Goal: Task Accomplishment & Management: Use online tool/utility

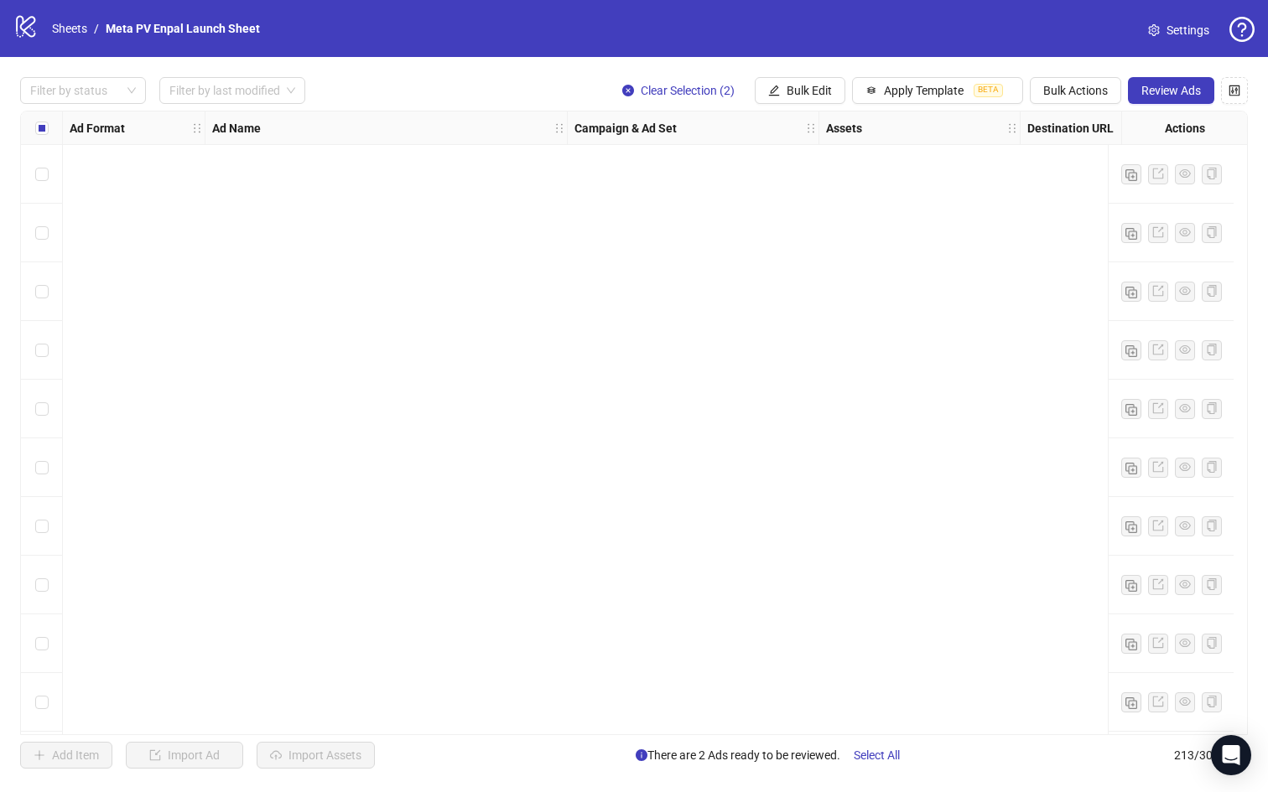
scroll to position [11823, 0]
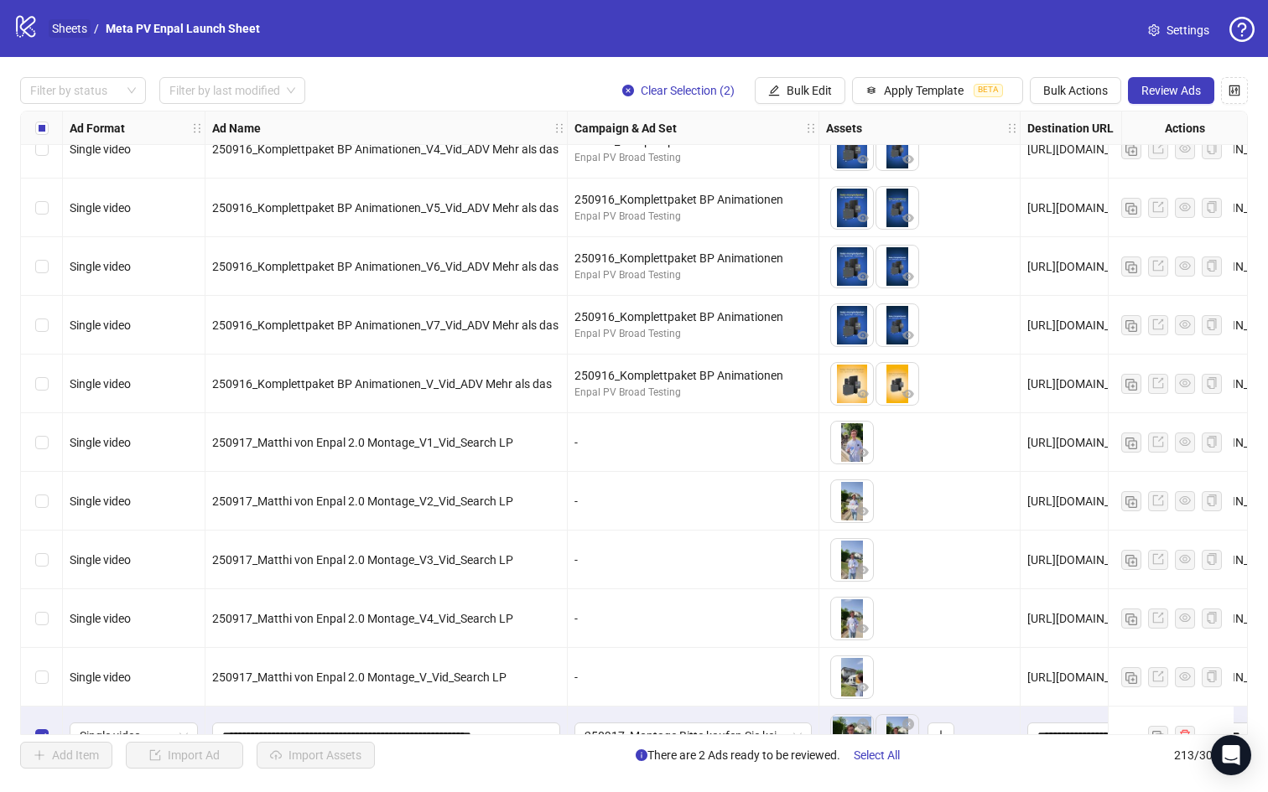
click at [65, 26] on link "Sheets" at bounding box center [70, 28] width 42 height 18
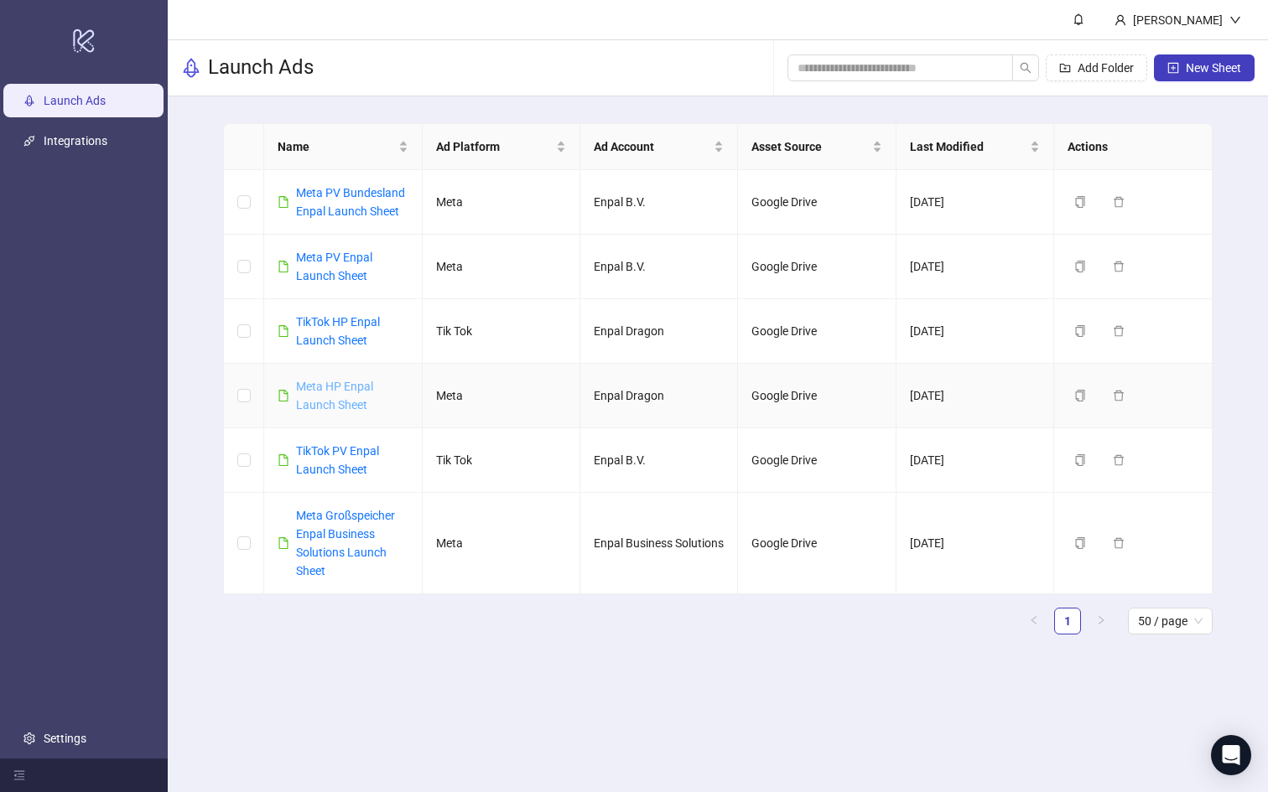
click at [336, 389] on link "Meta HP Enpal Launch Sheet" at bounding box center [334, 396] width 77 height 32
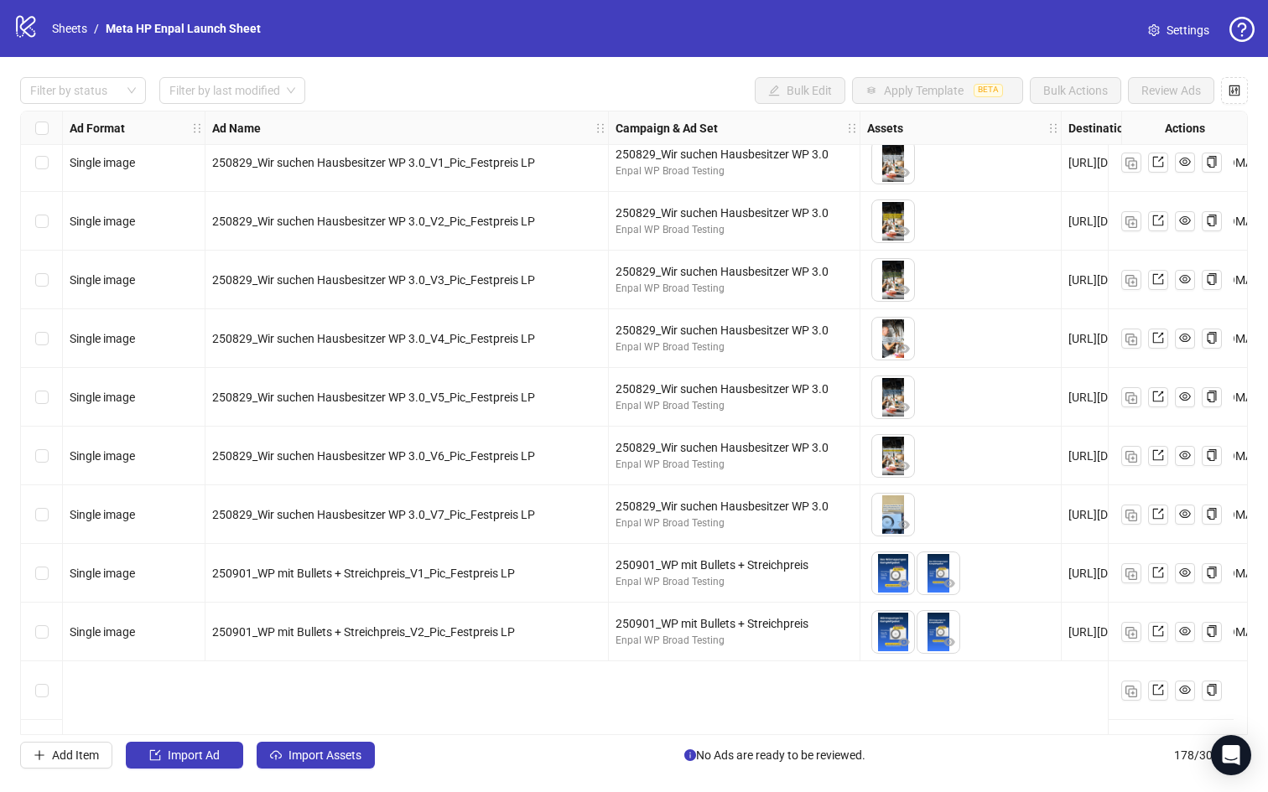
scroll to position [3606, 0]
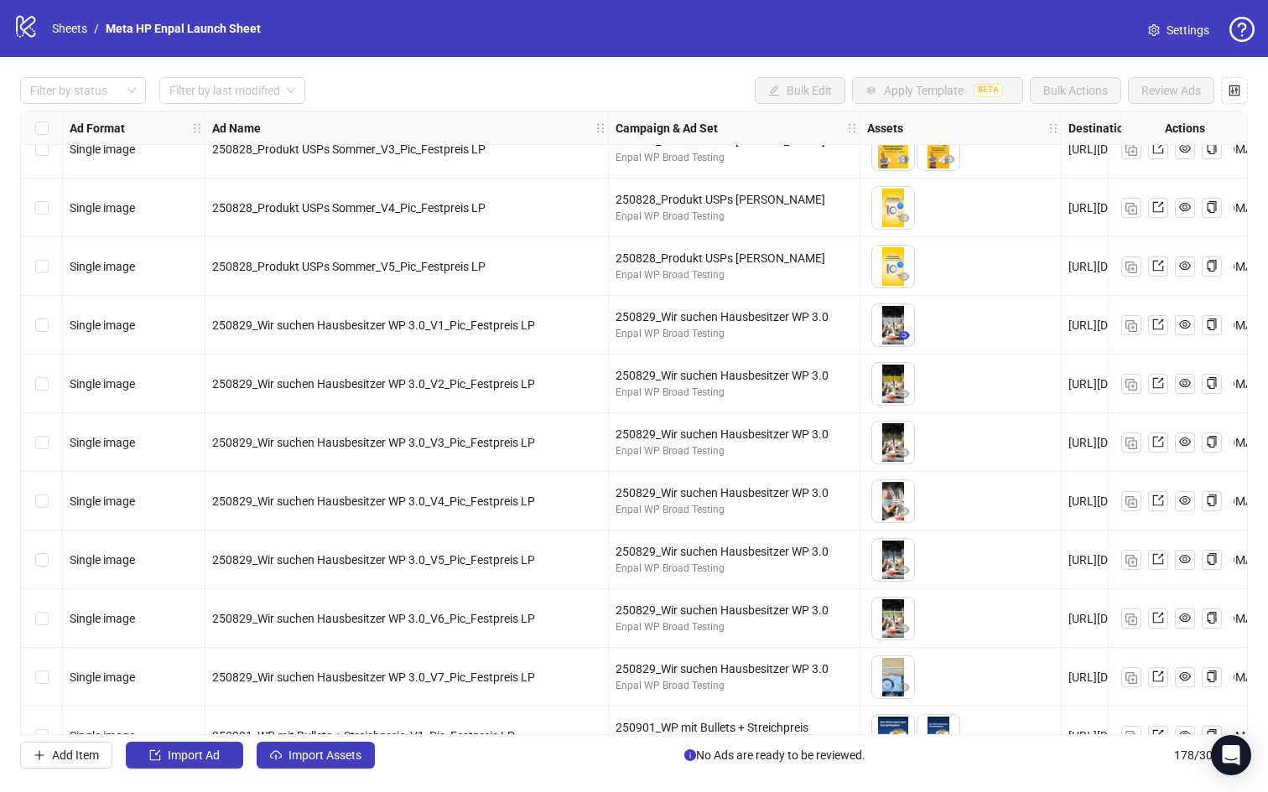
click at [899, 336] on icon "eye" at bounding box center [904, 335] width 12 height 8
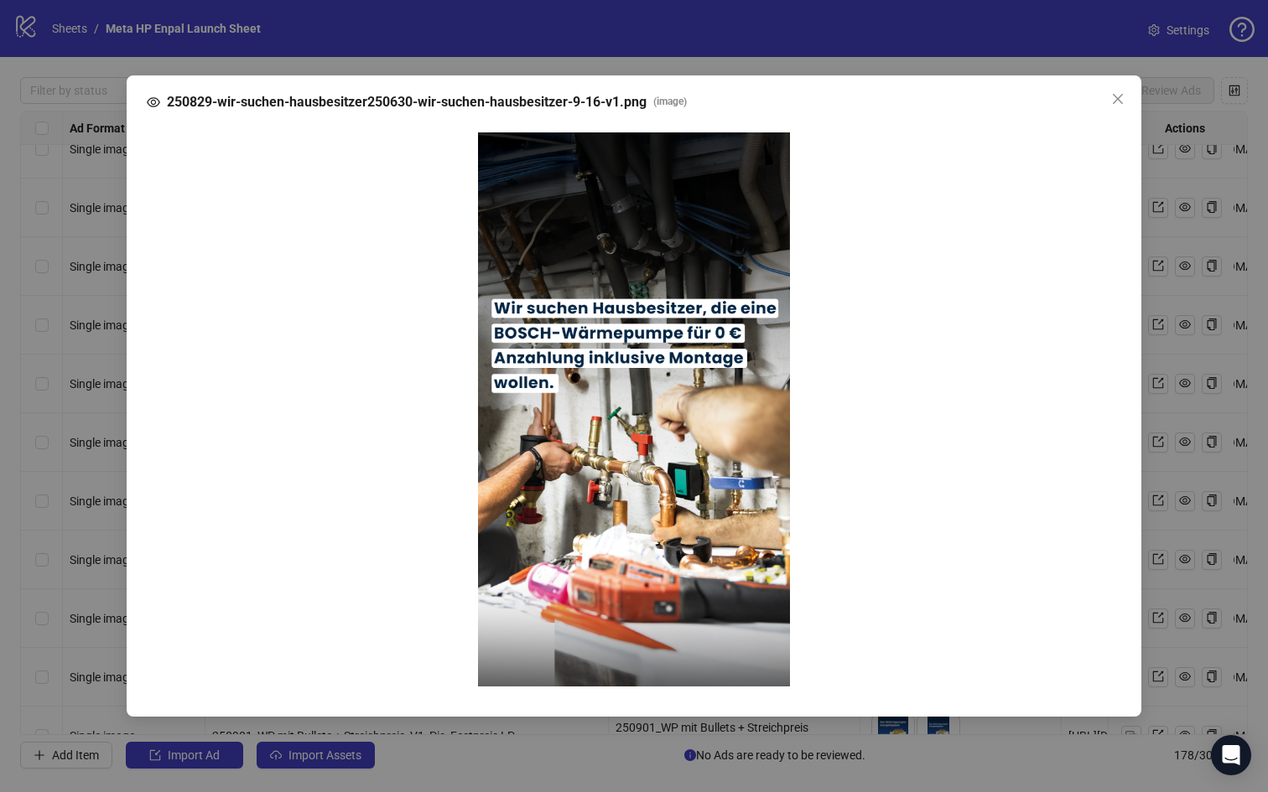
click at [1235, 514] on div "250829-wir-suchen-hausbesitzer250630-wir-suchen-hausbesitzer-9-16-v1.png ( imag…" at bounding box center [634, 396] width 1268 height 792
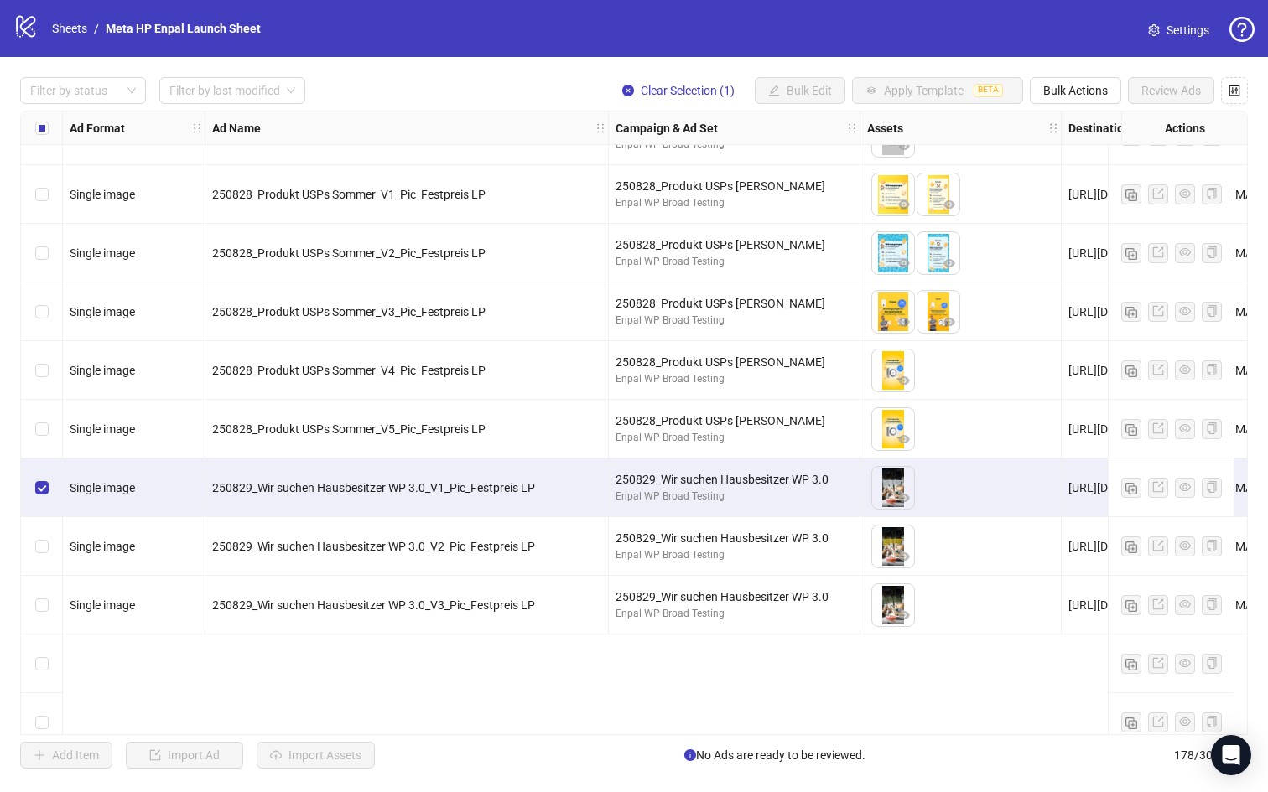
scroll to position [3196, 0]
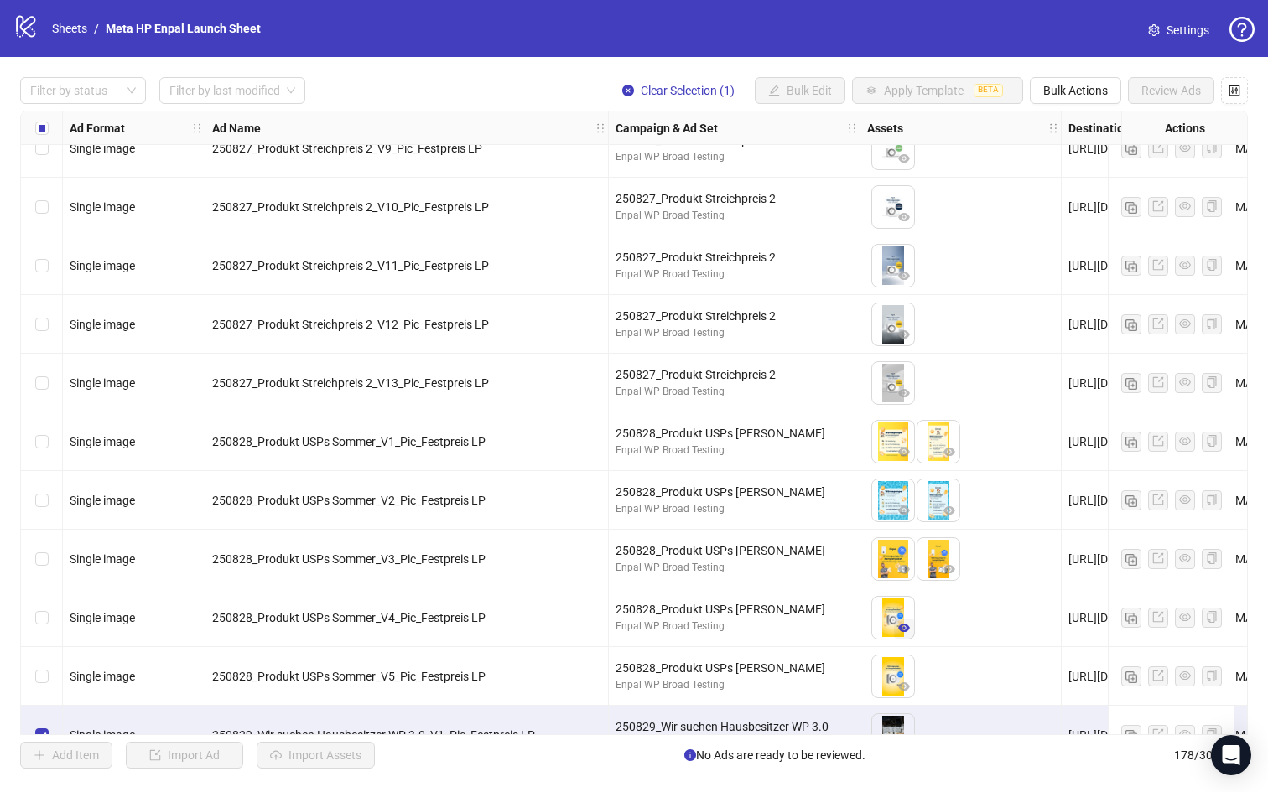
click at [901, 629] on icon "eye" at bounding box center [904, 628] width 12 height 12
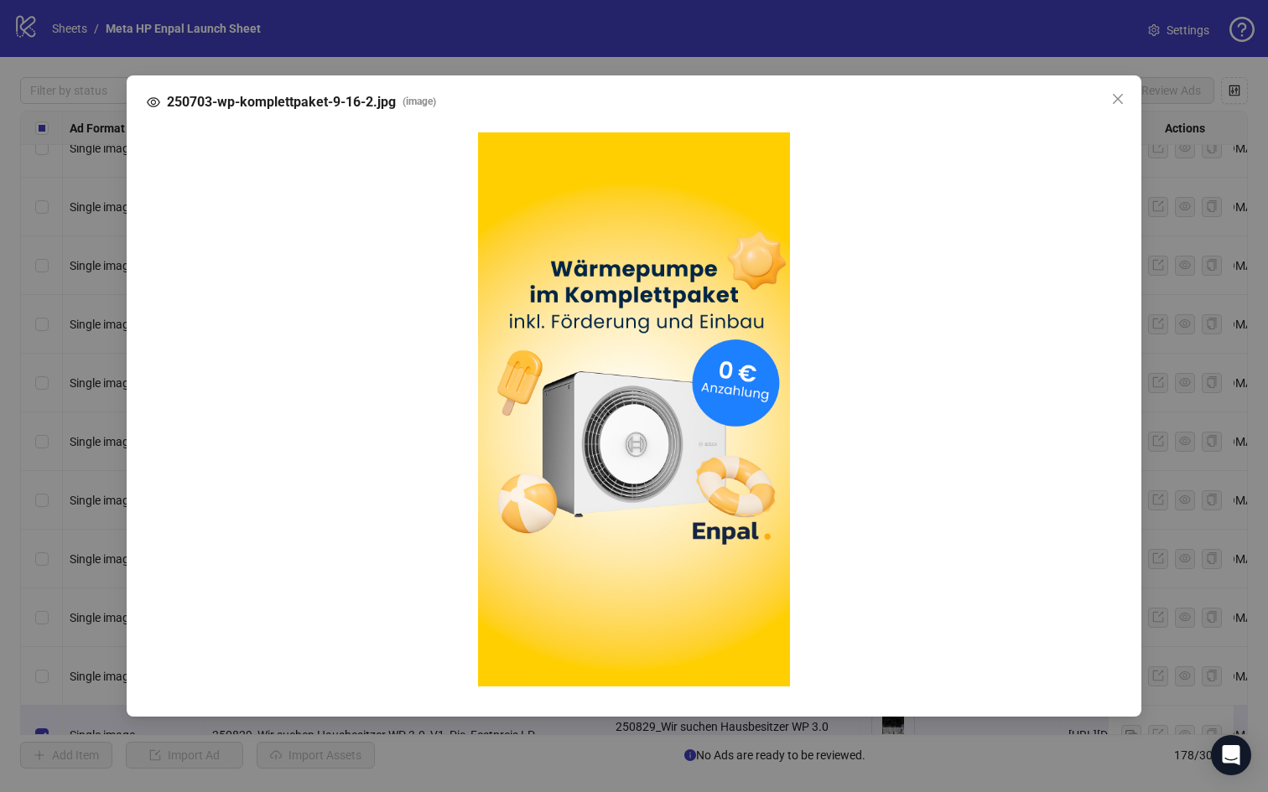
click at [966, 756] on div "250703-wp-komplettpaket-9-16-2.jpg ( image )" at bounding box center [634, 396] width 1268 height 792
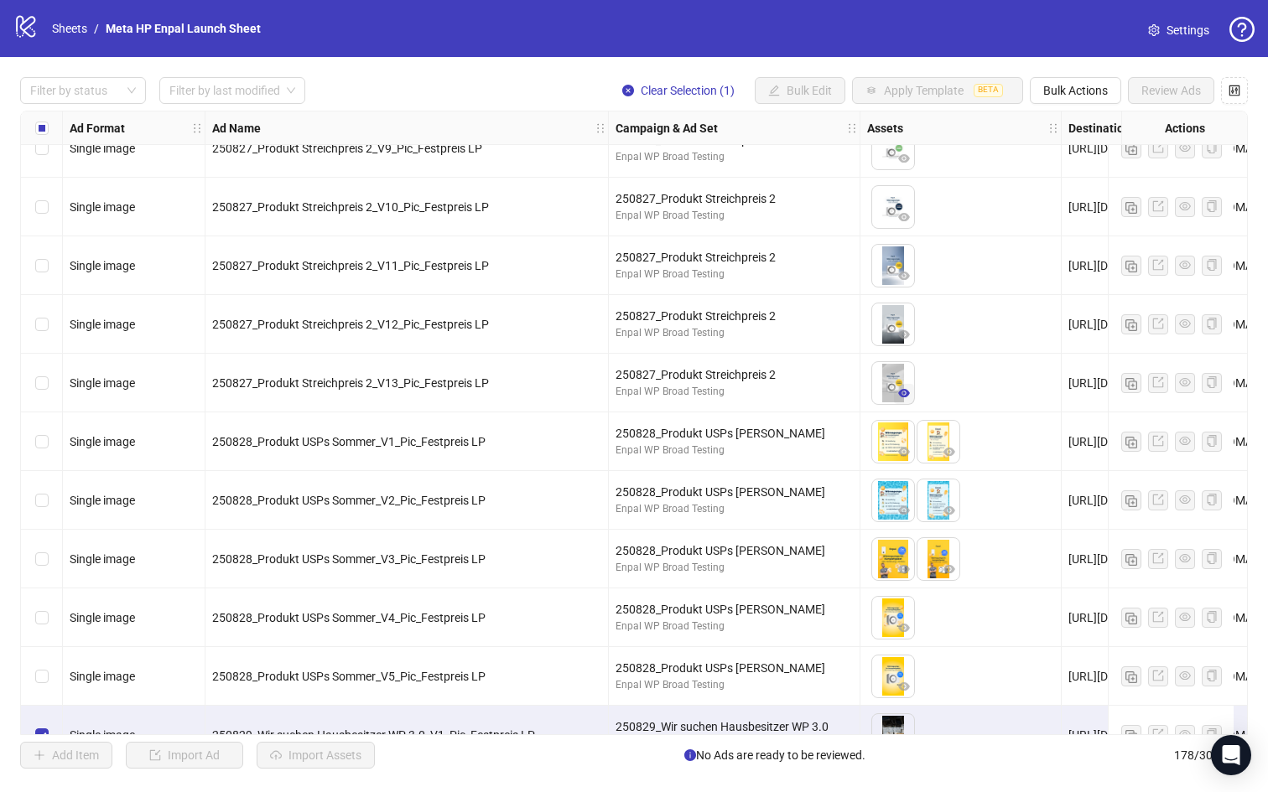
click at [905, 394] on icon "eye" at bounding box center [904, 393] width 12 height 12
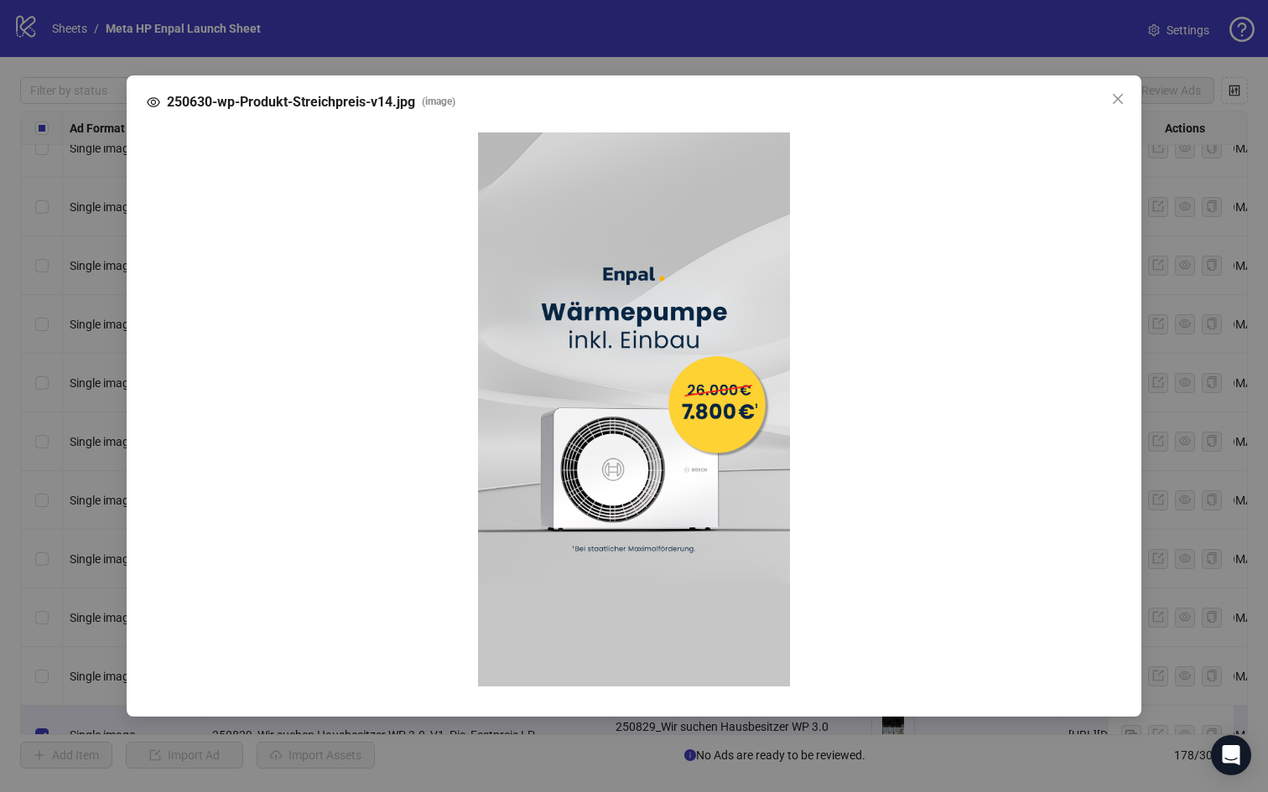
click at [1136, 506] on div "250630-wp-Produkt-Streichpreis-v14.jpg ( image )" at bounding box center [634, 396] width 1015 height 642
click at [1213, 449] on div "250630-wp-Produkt-Streichpreis-v14.jpg ( image )" at bounding box center [634, 396] width 1268 height 792
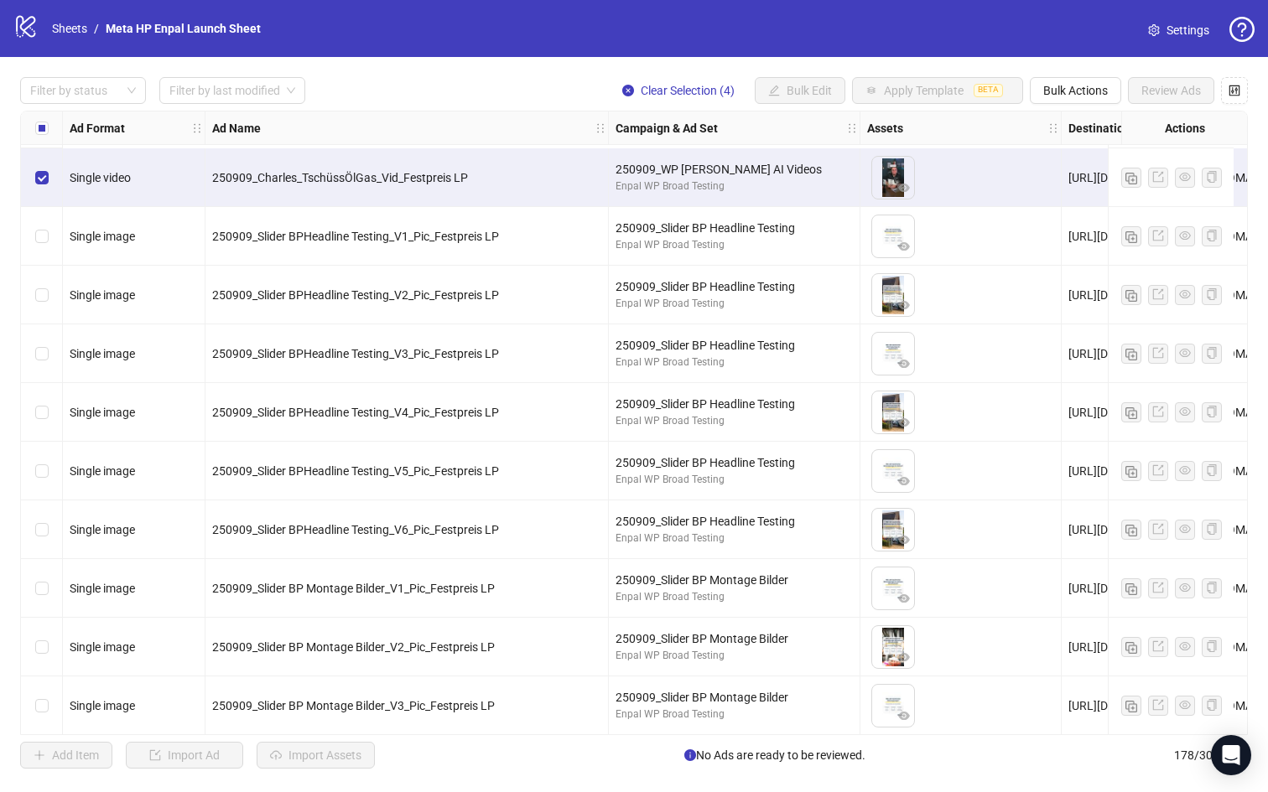
scroll to position [6534, 0]
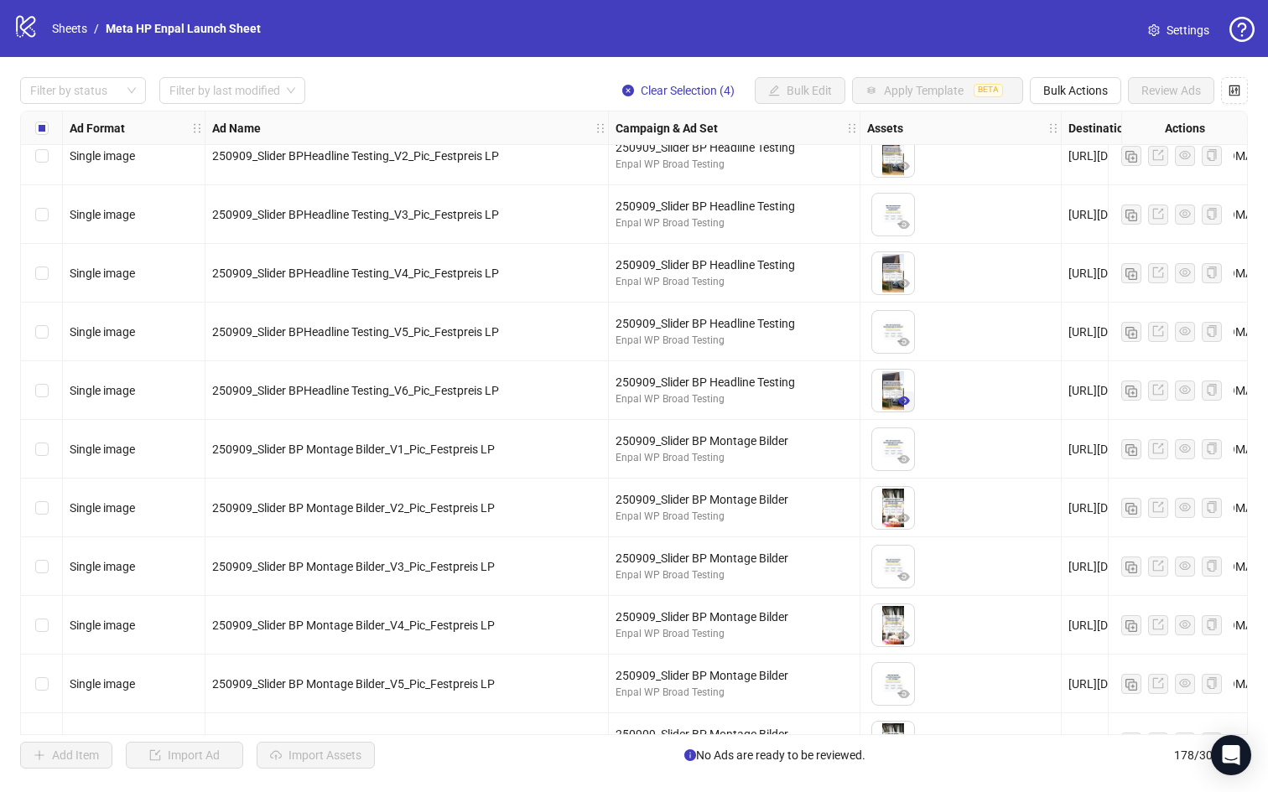
click at [899, 403] on icon "eye" at bounding box center [904, 401] width 12 height 8
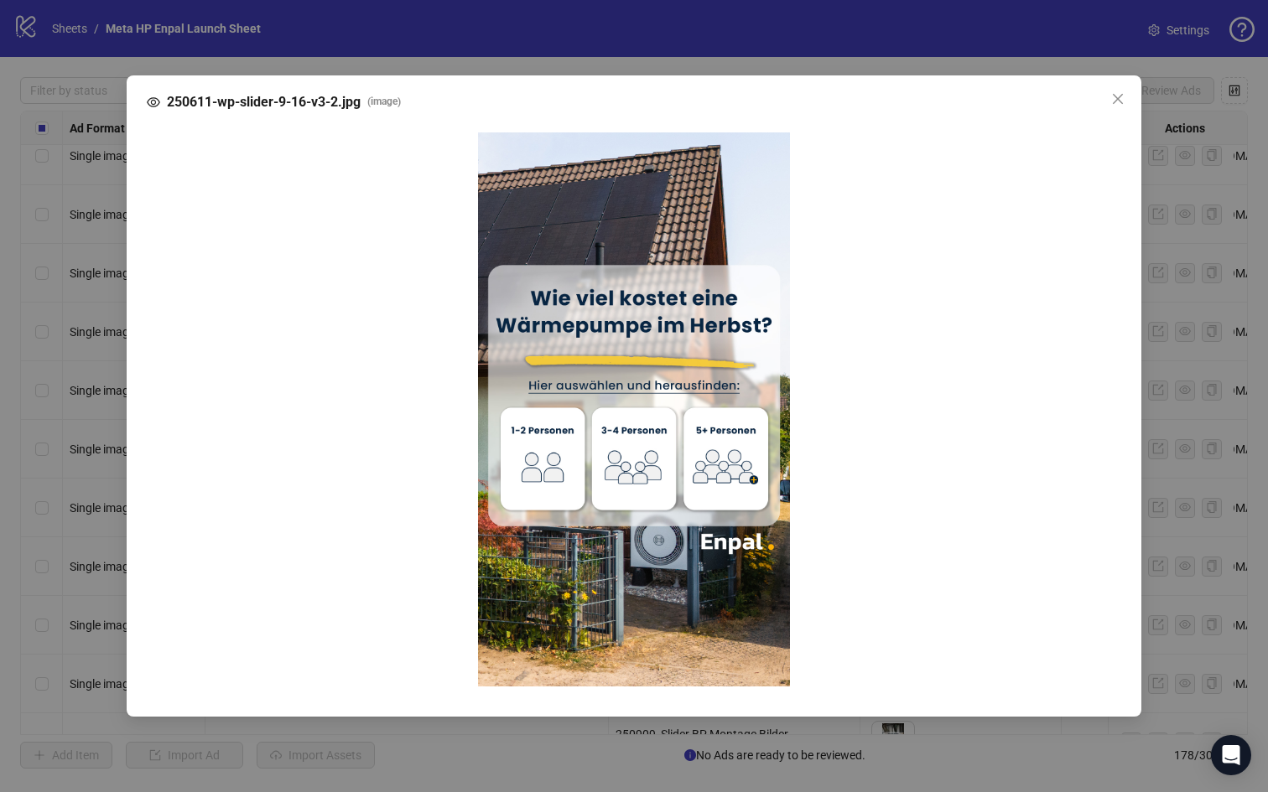
click at [1159, 440] on div "250611-wp-slider-9-16-v3-2.jpg ( image )" at bounding box center [634, 396] width 1268 height 792
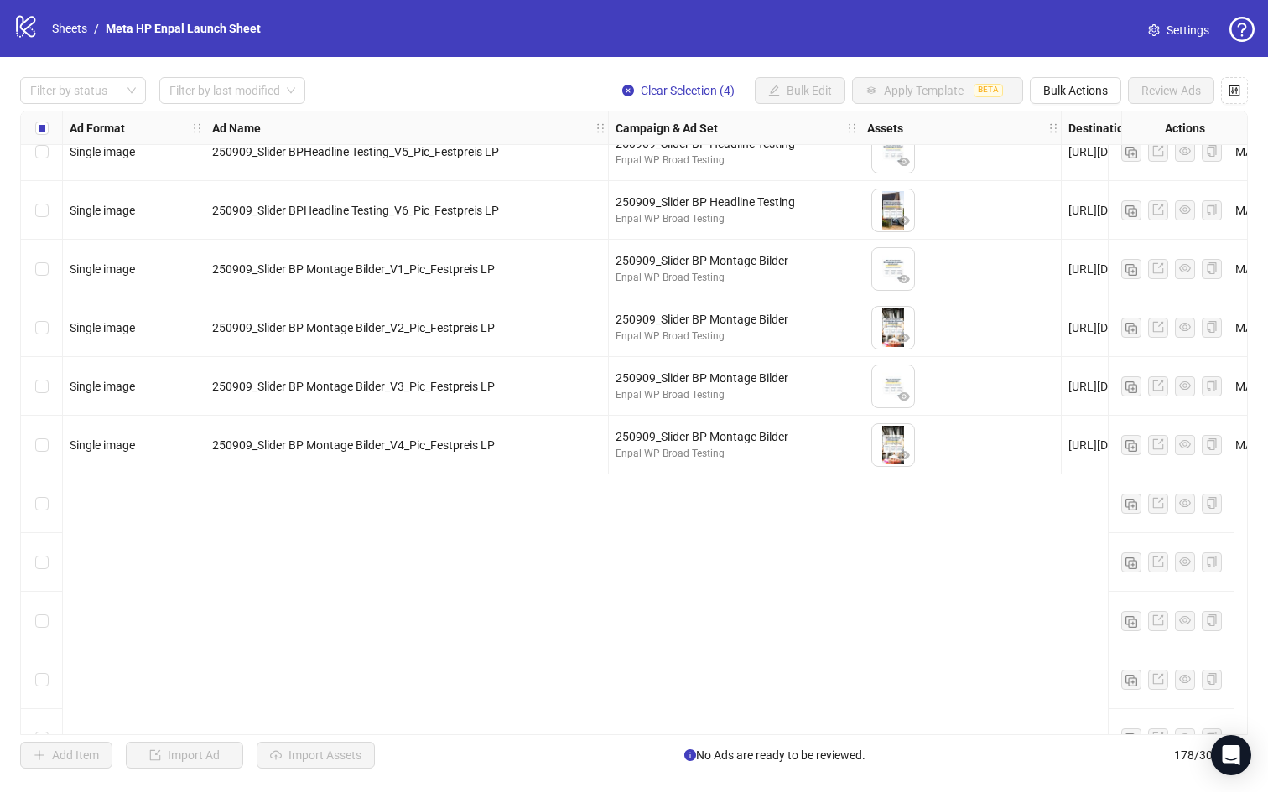
scroll to position [6368, 0]
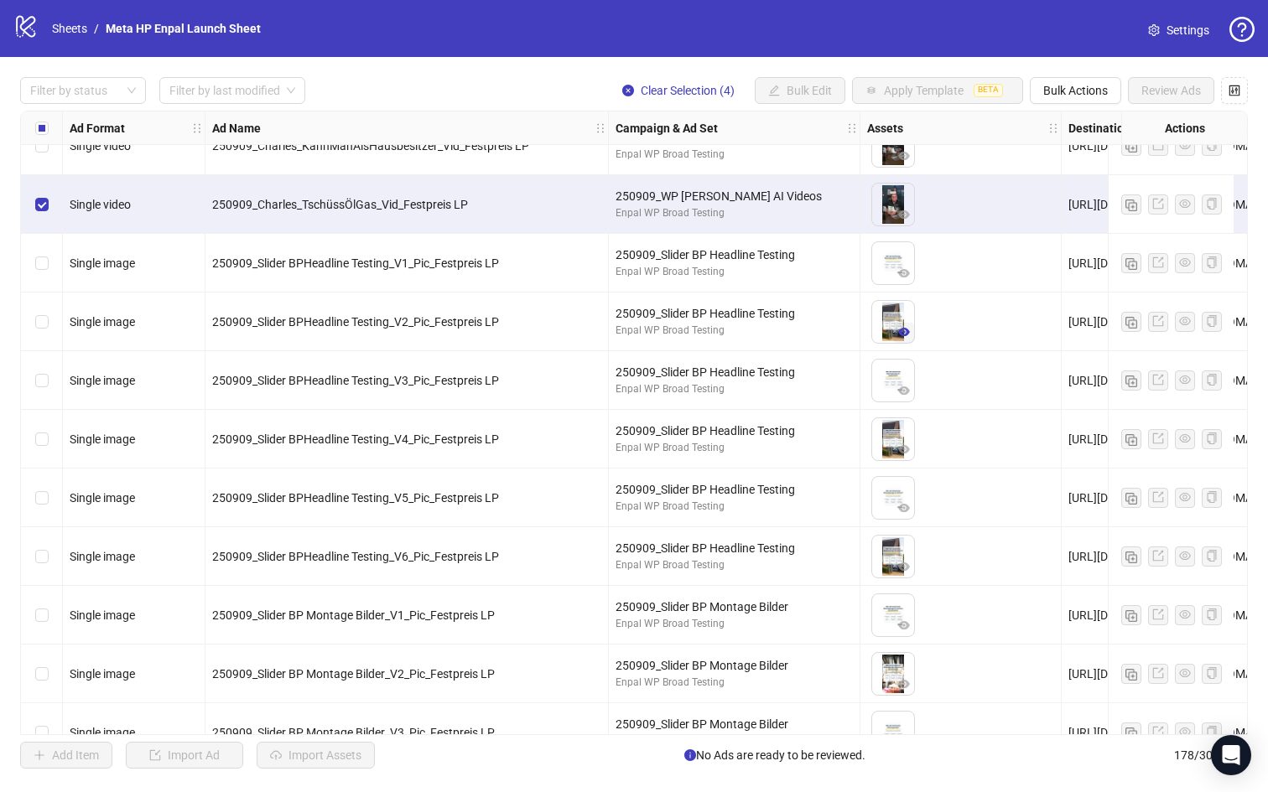
click at [905, 335] on icon "eye" at bounding box center [904, 332] width 12 height 8
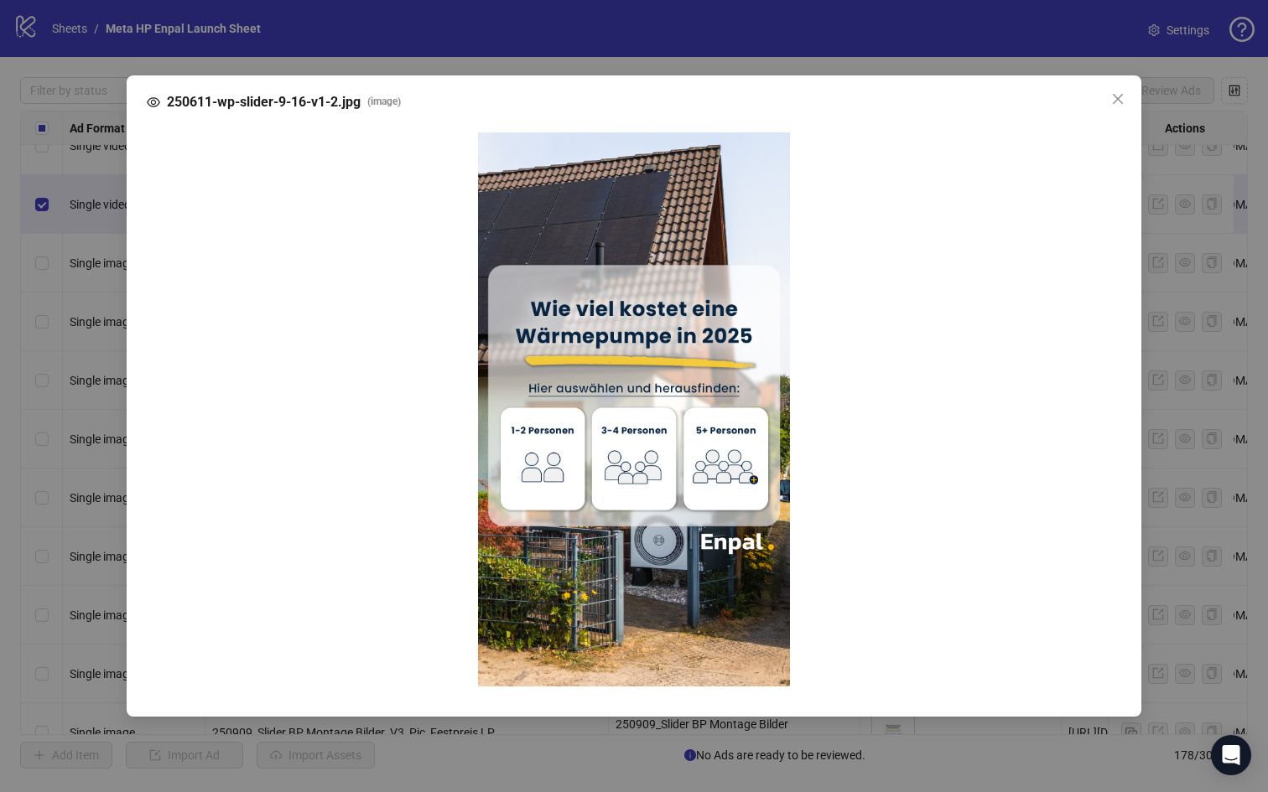
click at [1211, 558] on div "250611-wp-slider-9-16-v1-2.jpg ( image )" at bounding box center [634, 396] width 1268 height 792
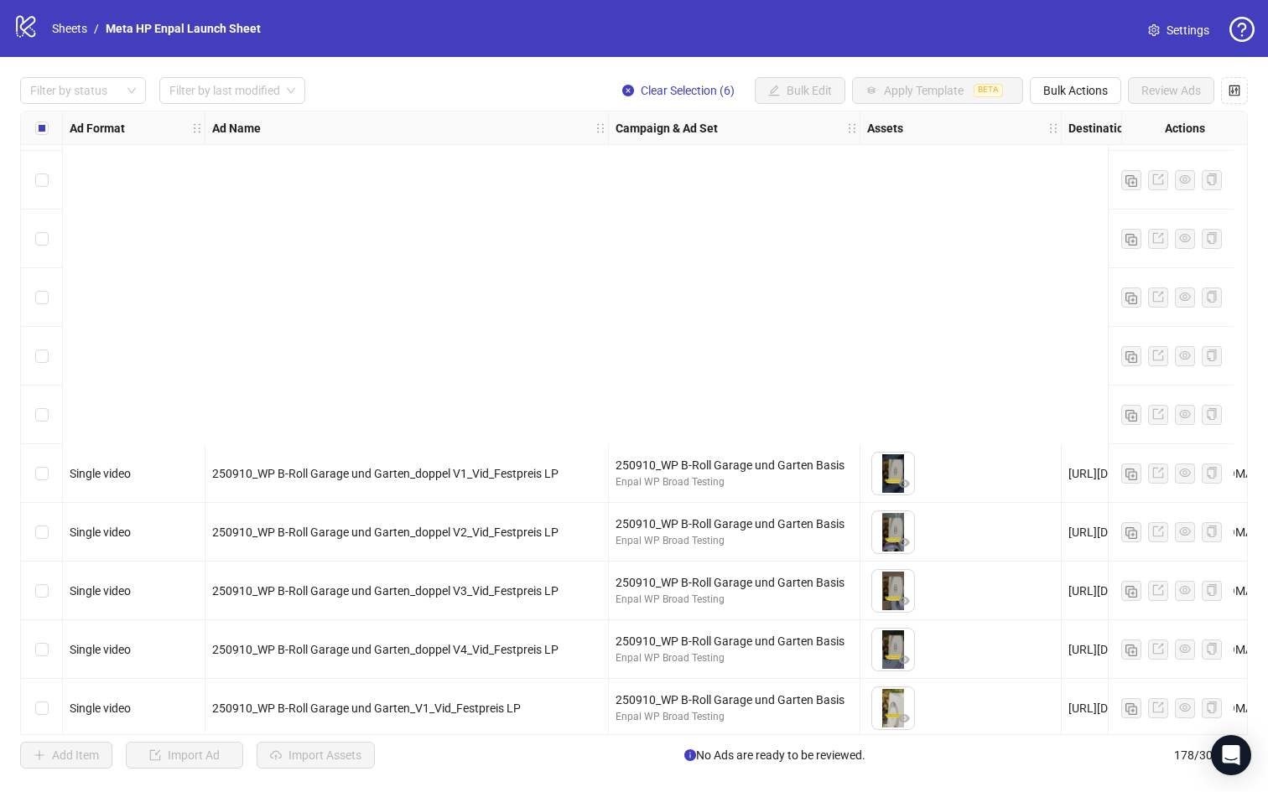
scroll to position [9865, 0]
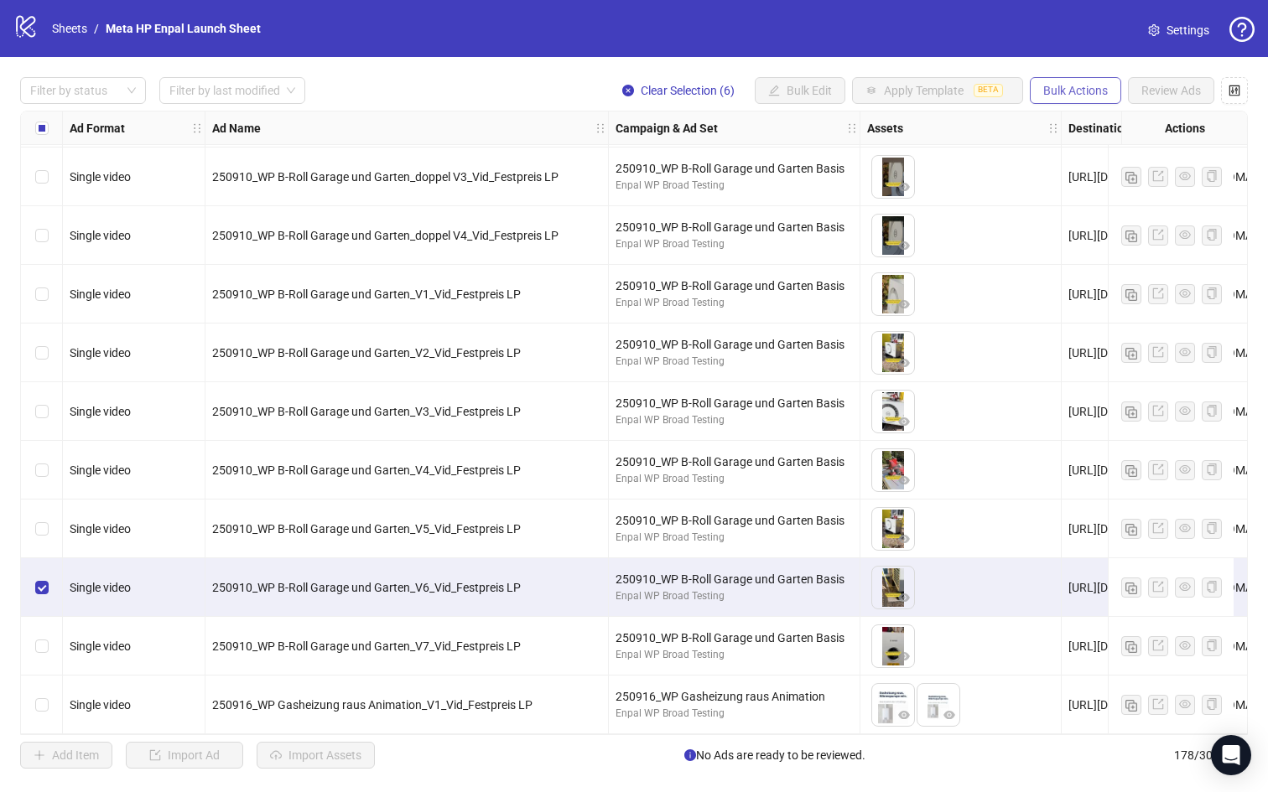
click at [1074, 93] on span "Bulk Actions" at bounding box center [1075, 90] width 65 height 13
click at [1114, 176] on span "Duplicate with assets" at bounding box center [1098, 178] width 115 height 18
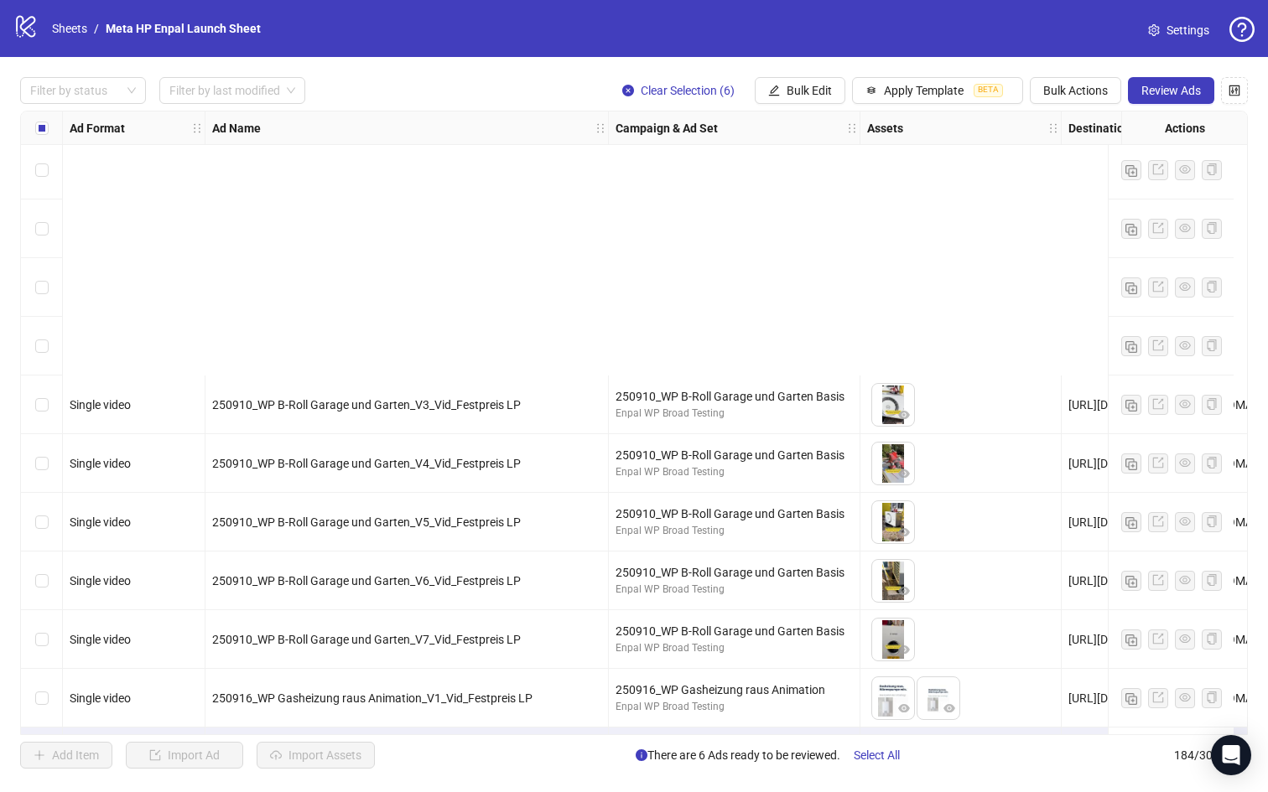
scroll to position [10218, 0]
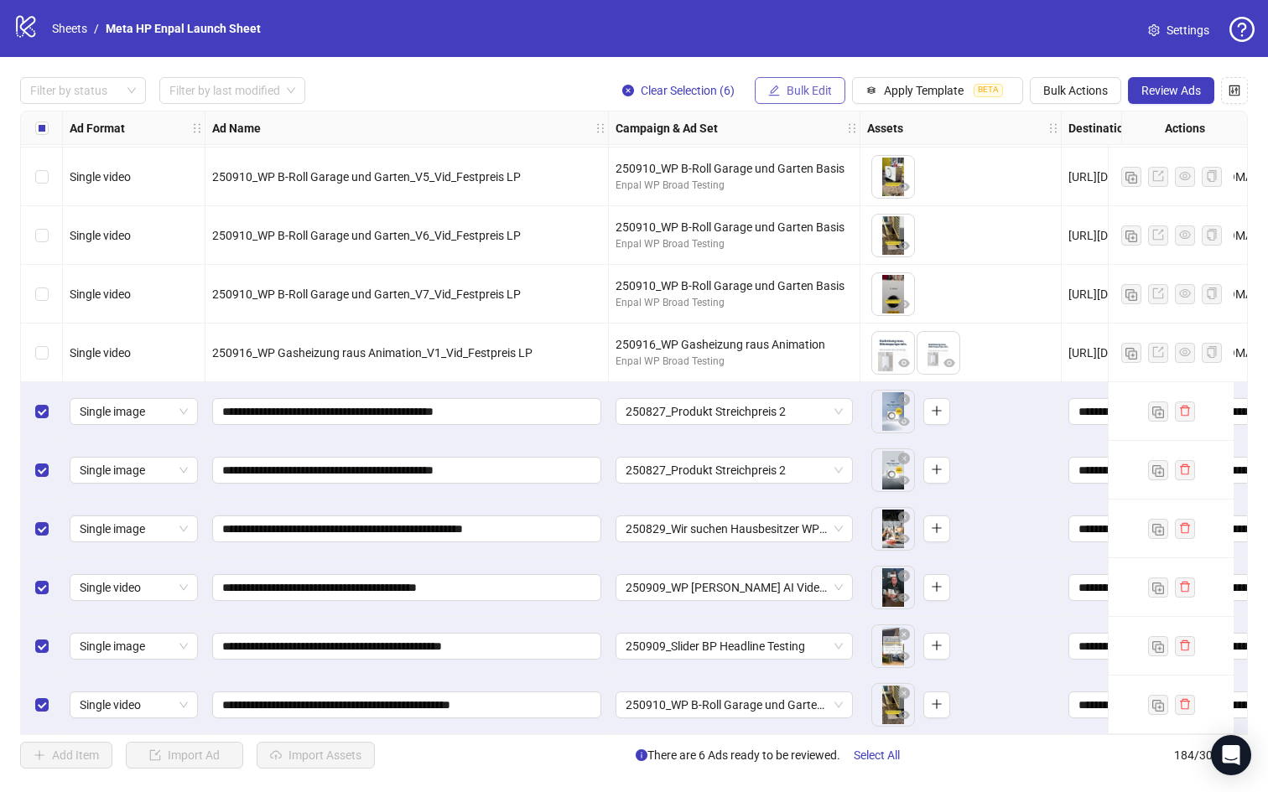
click at [819, 95] on span "Bulk Edit" at bounding box center [809, 90] width 45 height 13
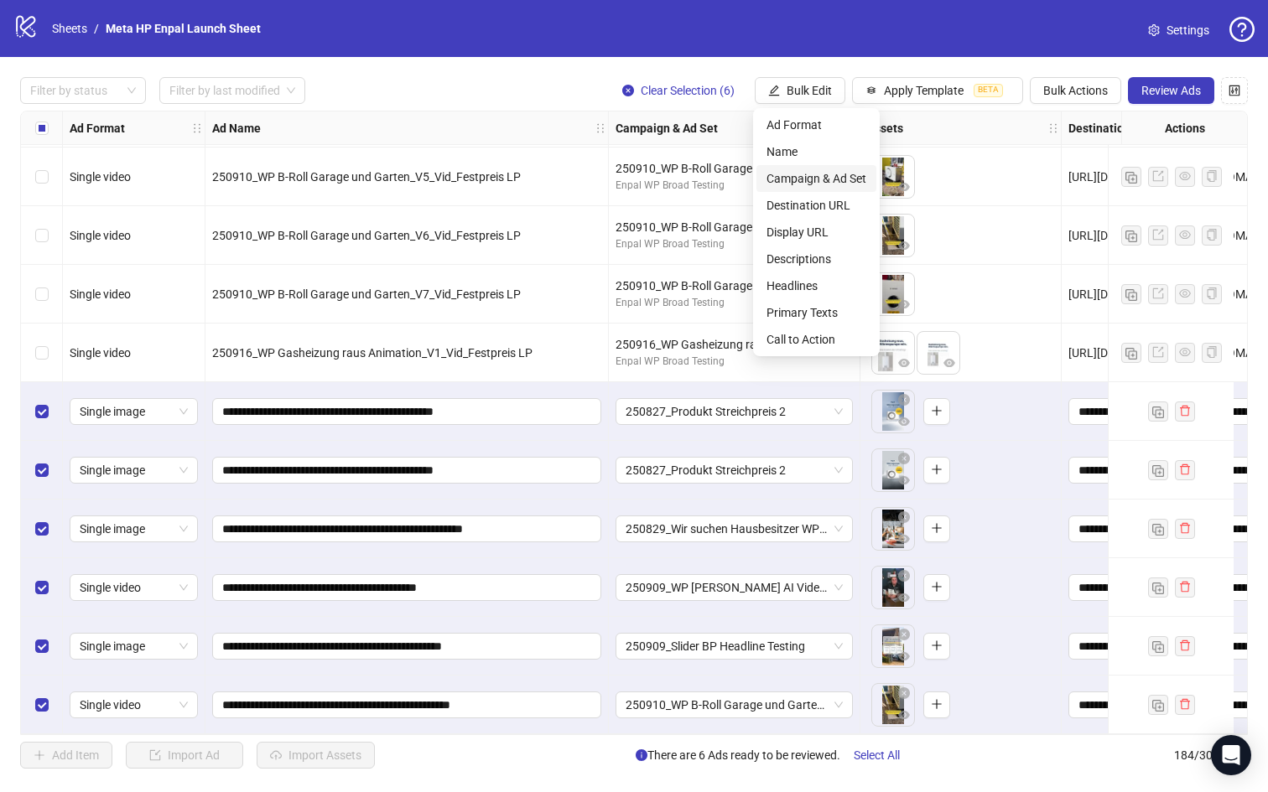
click at [818, 175] on span "Campaign & Ad Set" at bounding box center [816, 178] width 100 height 18
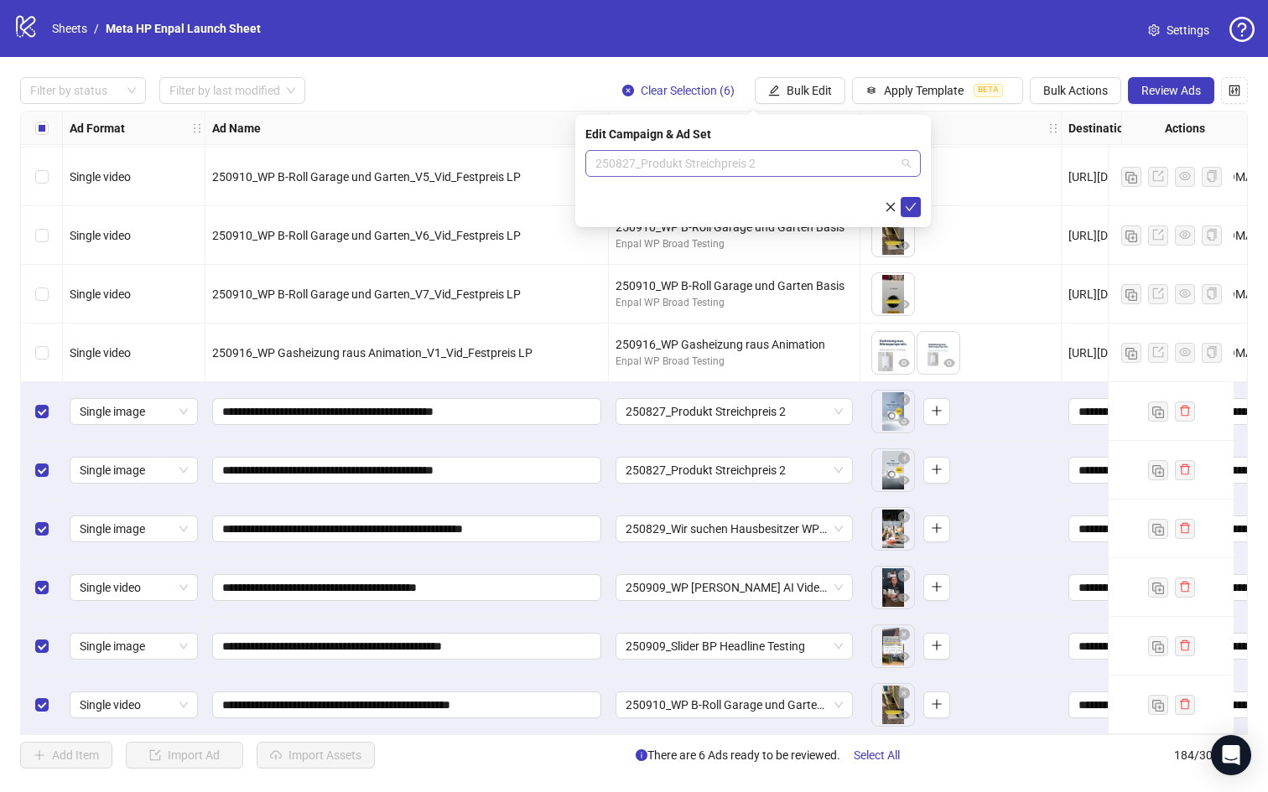
click at [903, 160] on span "250827_Produkt Streichpreis 2" at bounding box center [752, 163] width 315 height 25
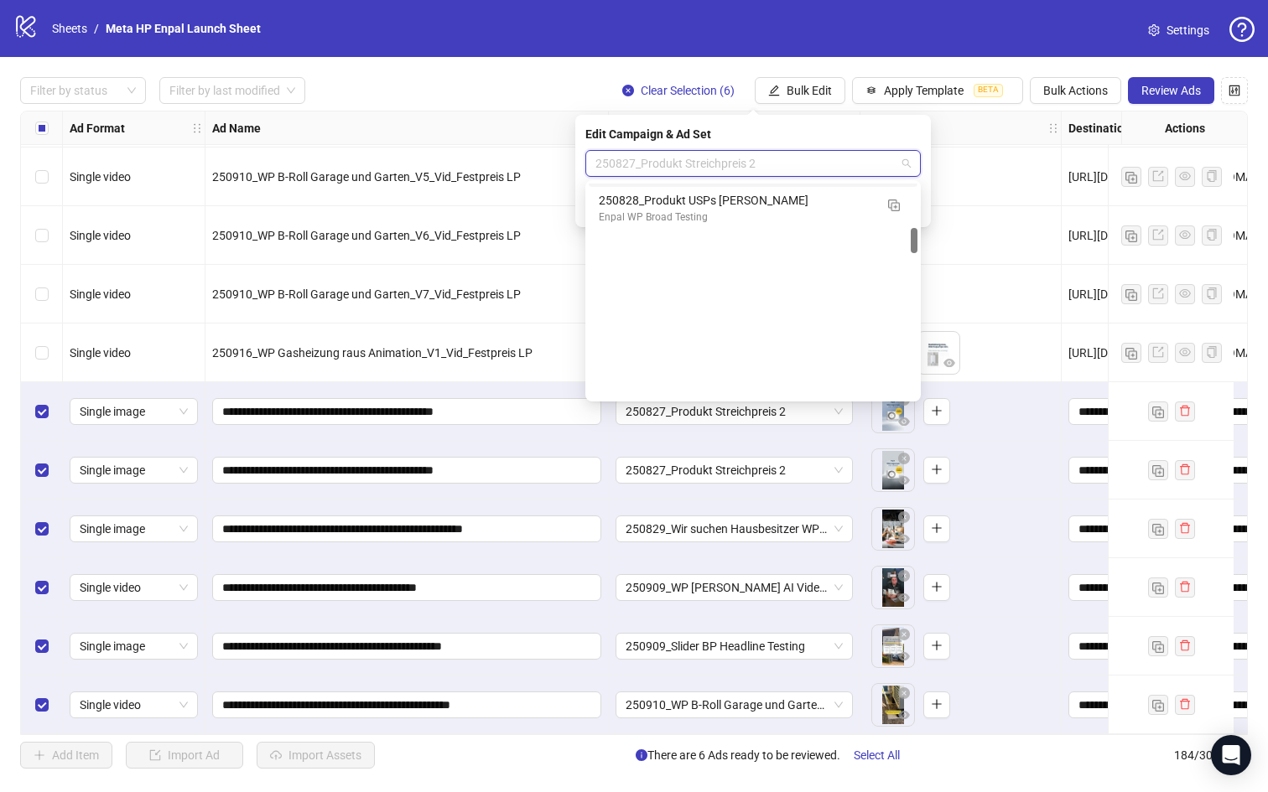
scroll to position [610, 0]
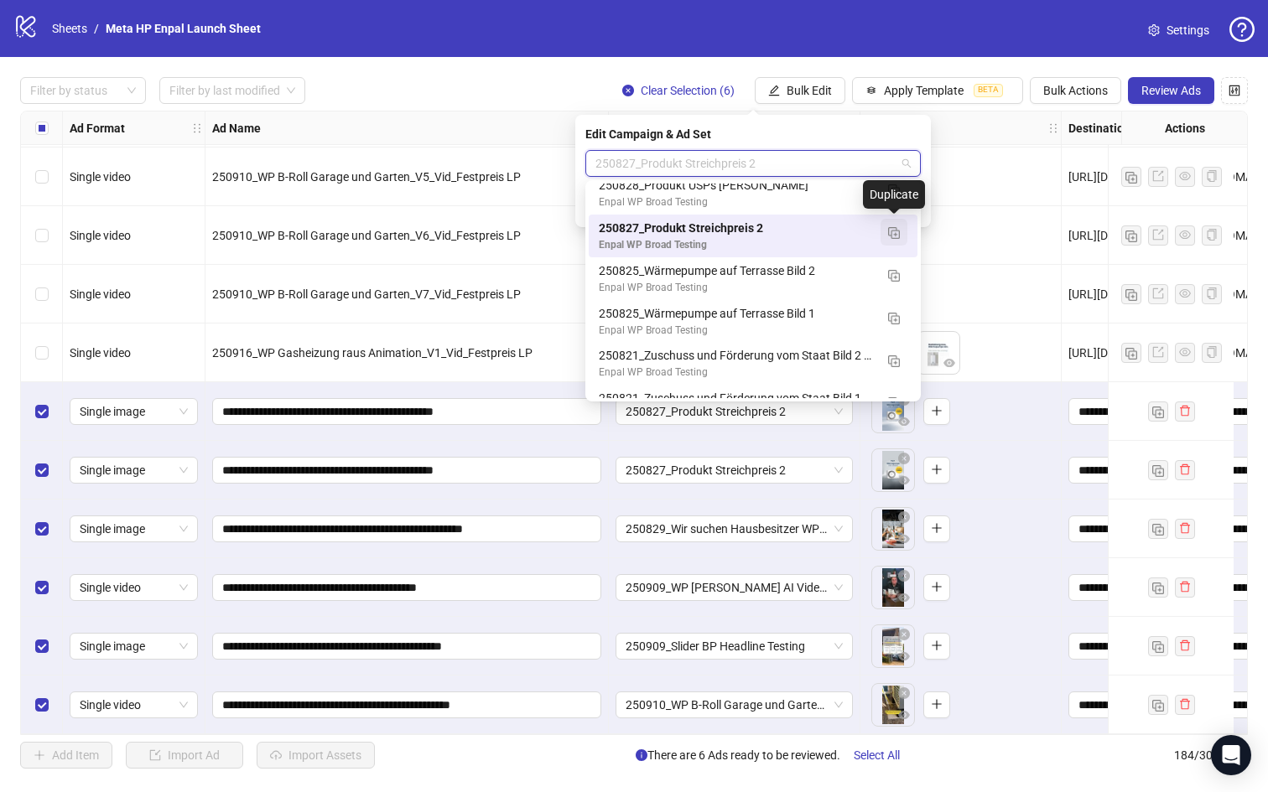
click at [896, 230] on img "button" at bounding box center [894, 233] width 12 height 12
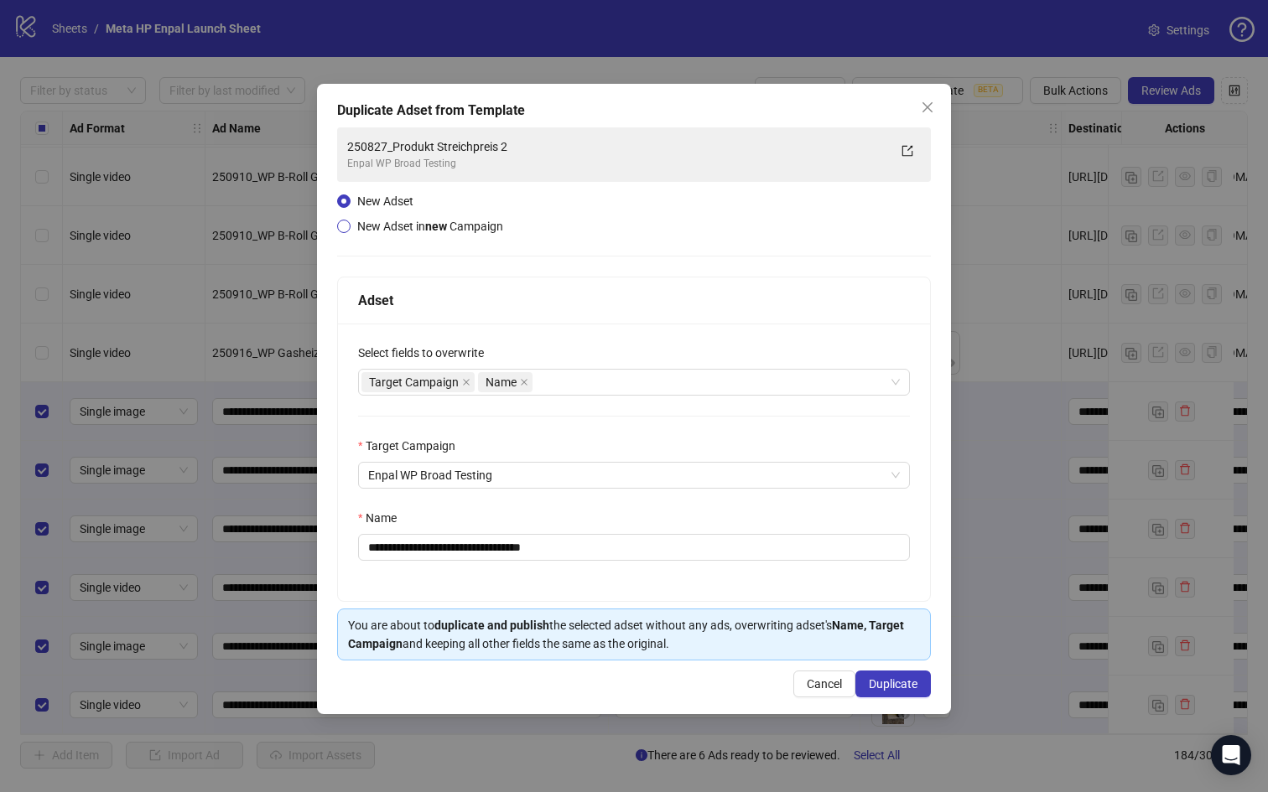
click at [407, 229] on span "New Adset in new Campaign" at bounding box center [430, 226] width 146 height 13
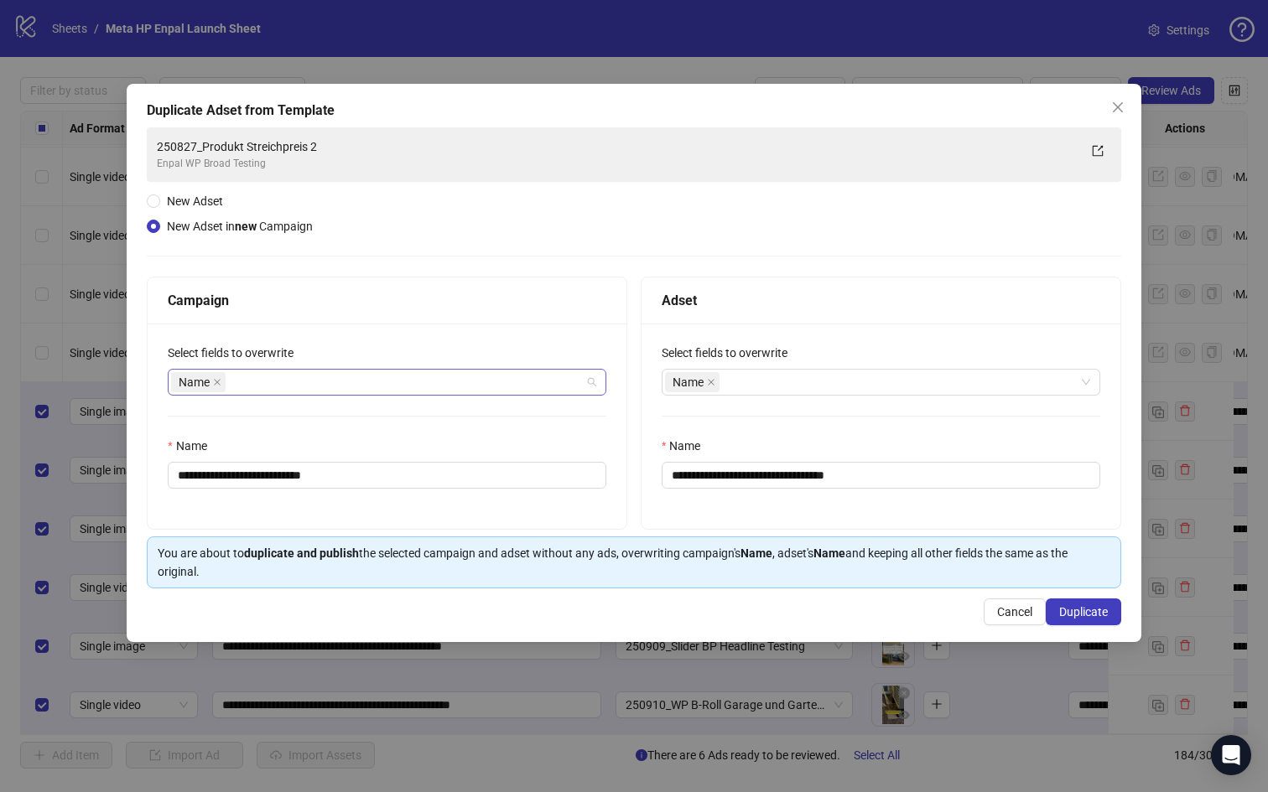
click at [293, 384] on div "Name" at bounding box center [378, 382] width 414 height 23
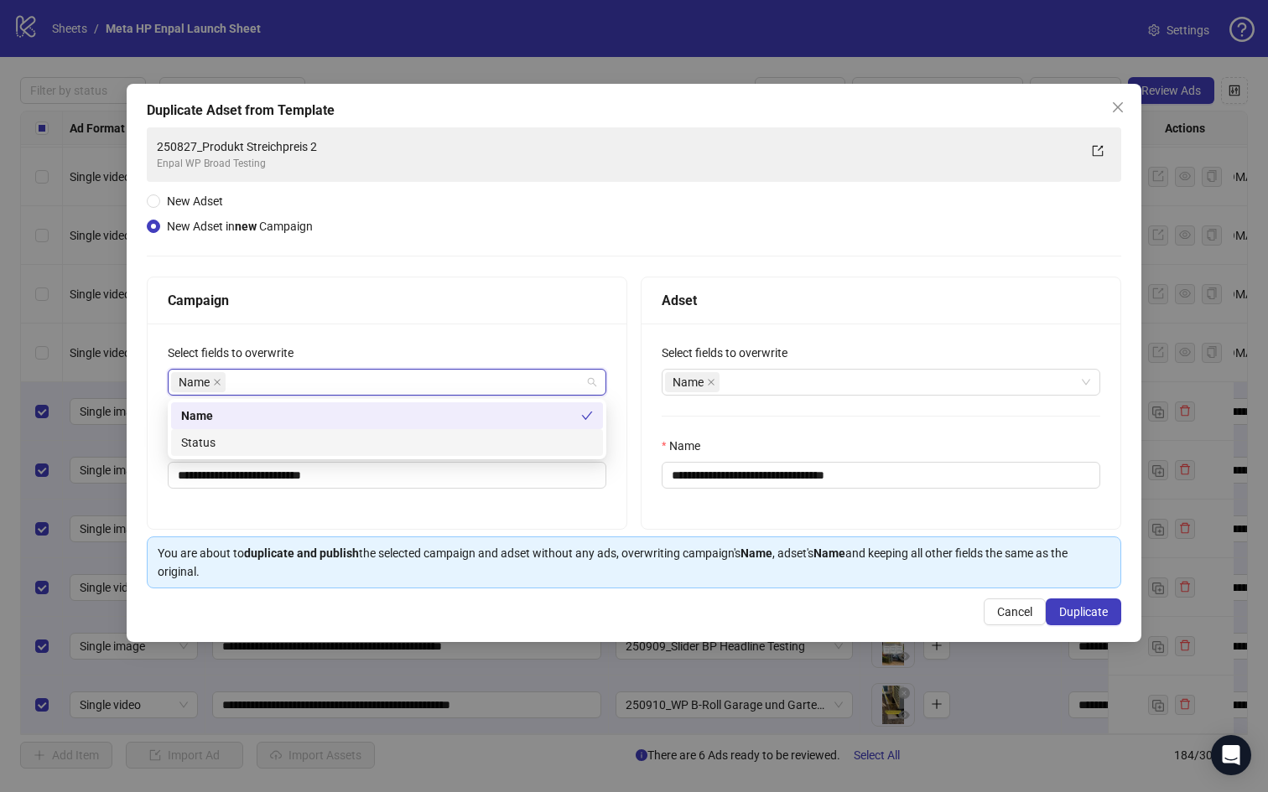
click at [262, 443] on div "Status" at bounding box center [387, 443] width 412 height 18
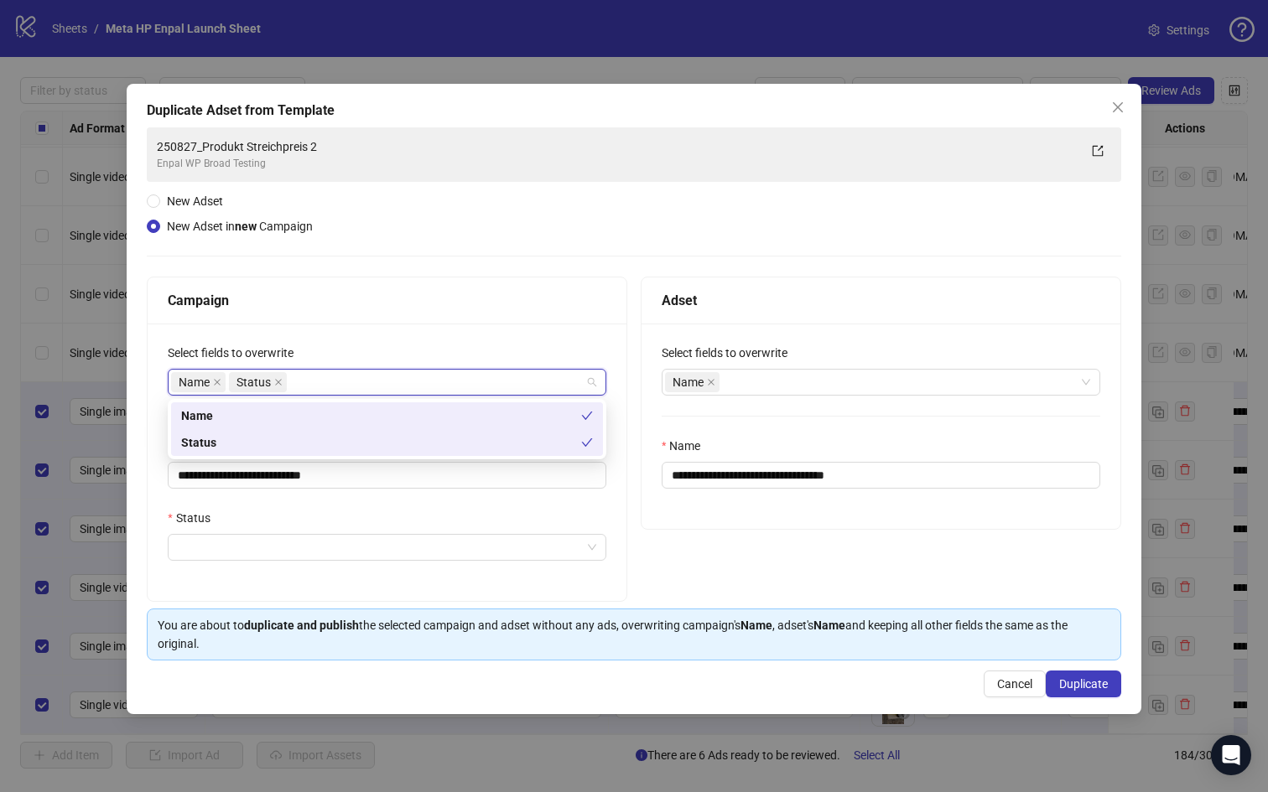
click at [439, 332] on div "**********" at bounding box center [387, 463] width 479 height 278
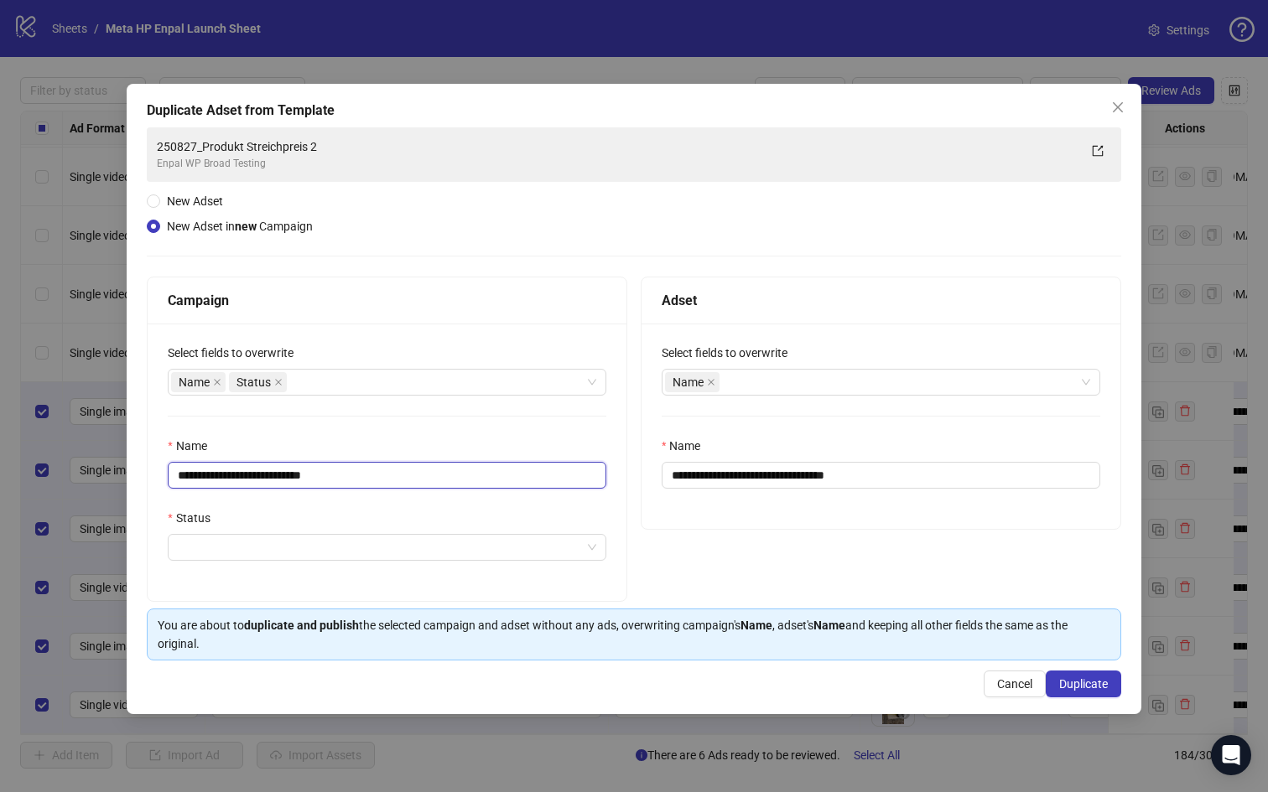
click at [357, 476] on input "**********" at bounding box center [387, 475] width 439 height 27
click at [324, 475] on input "**********" at bounding box center [387, 475] width 439 height 27
click at [350, 474] on input "**********" at bounding box center [387, 475] width 439 height 27
type input "**********"
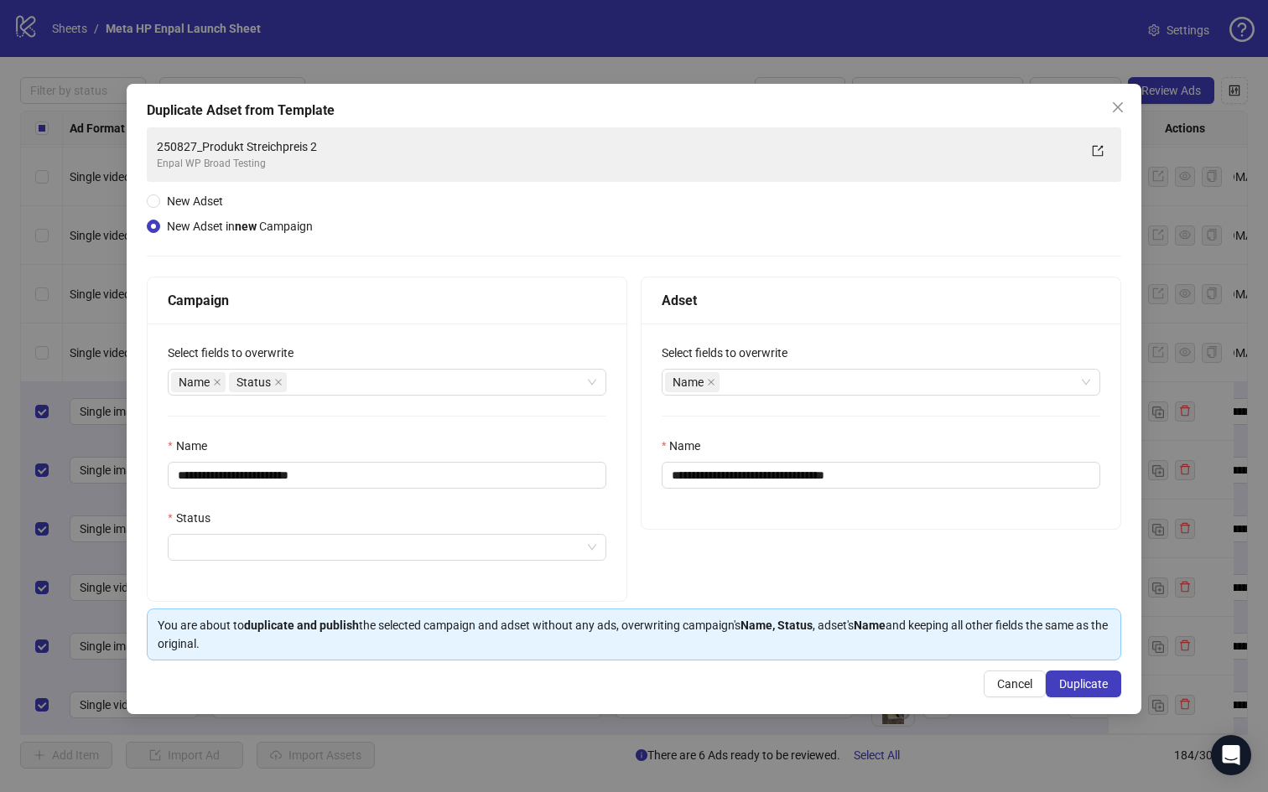
click at [413, 500] on div "**********" at bounding box center [387, 463] width 479 height 278
click at [395, 545] on input "Status" at bounding box center [379, 547] width 403 height 25
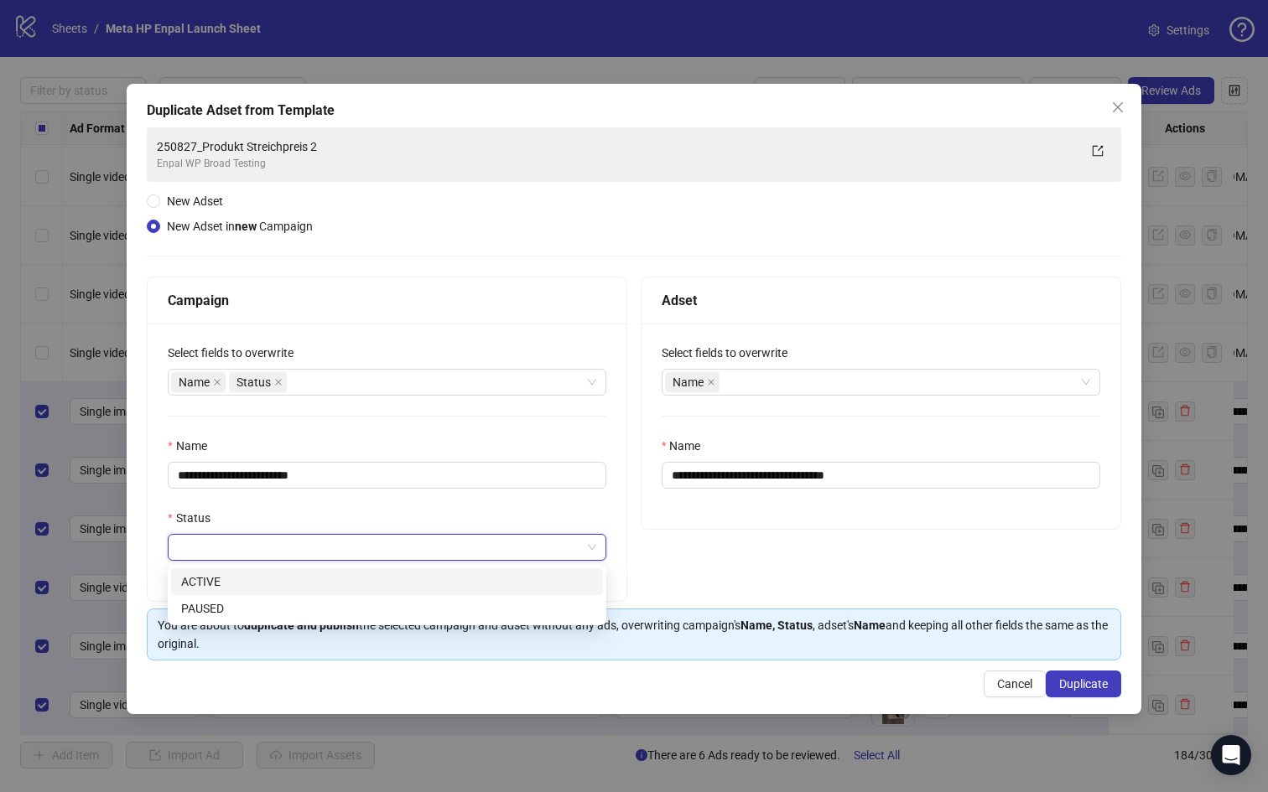
click at [327, 580] on div "ACTIVE" at bounding box center [387, 582] width 412 height 18
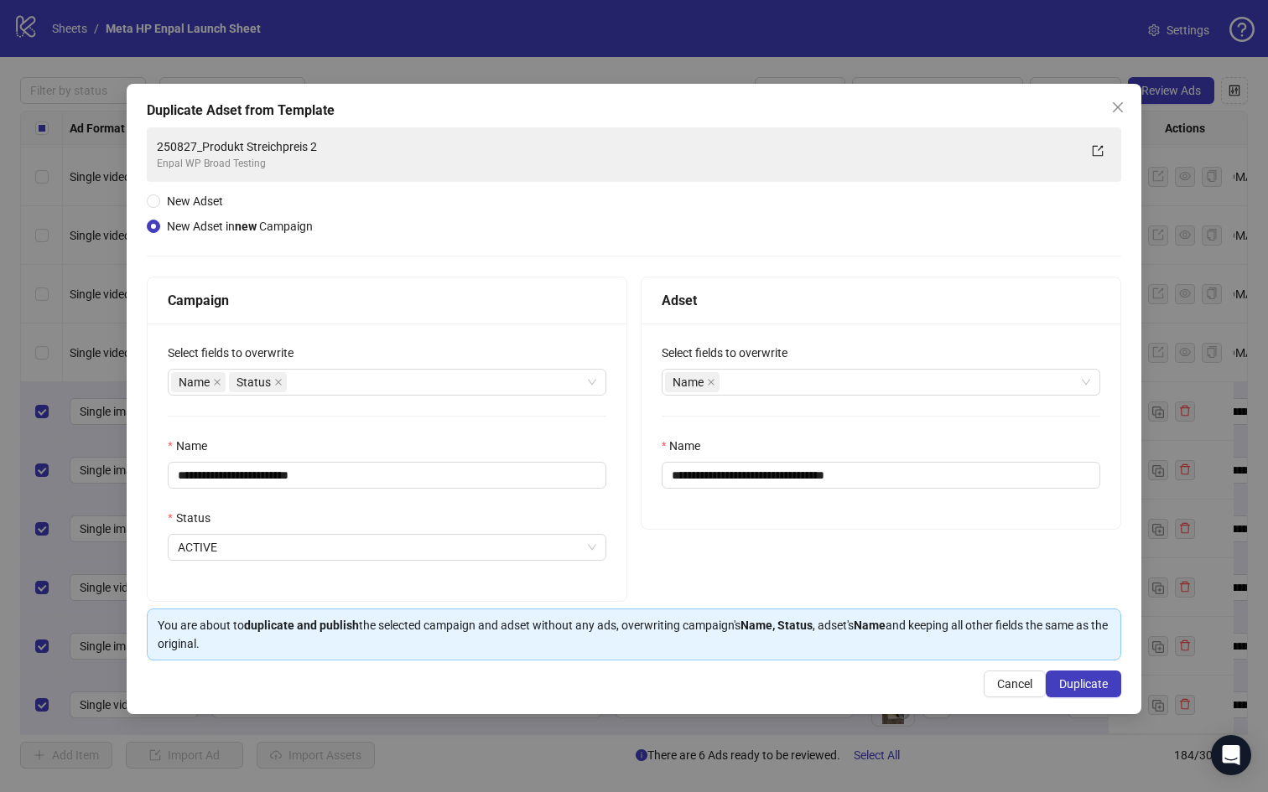
click at [522, 503] on div "**********" at bounding box center [387, 463] width 479 height 278
click at [763, 386] on div "Name" at bounding box center [872, 382] width 414 height 23
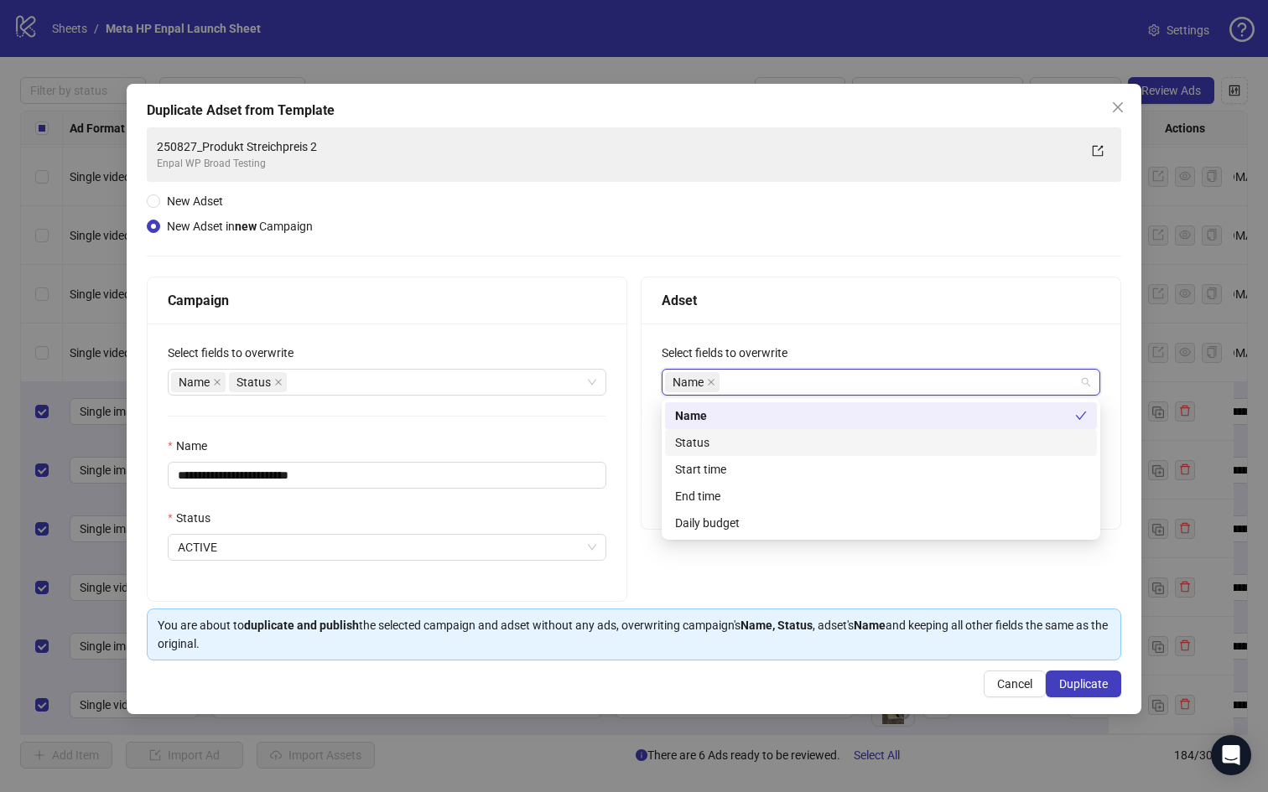
click at [749, 444] on div "Status" at bounding box center [881, 443] width 412 height 18
click at [735, 526] on div "Daily budget" at bounding box center [881, 523] width 412 height 18
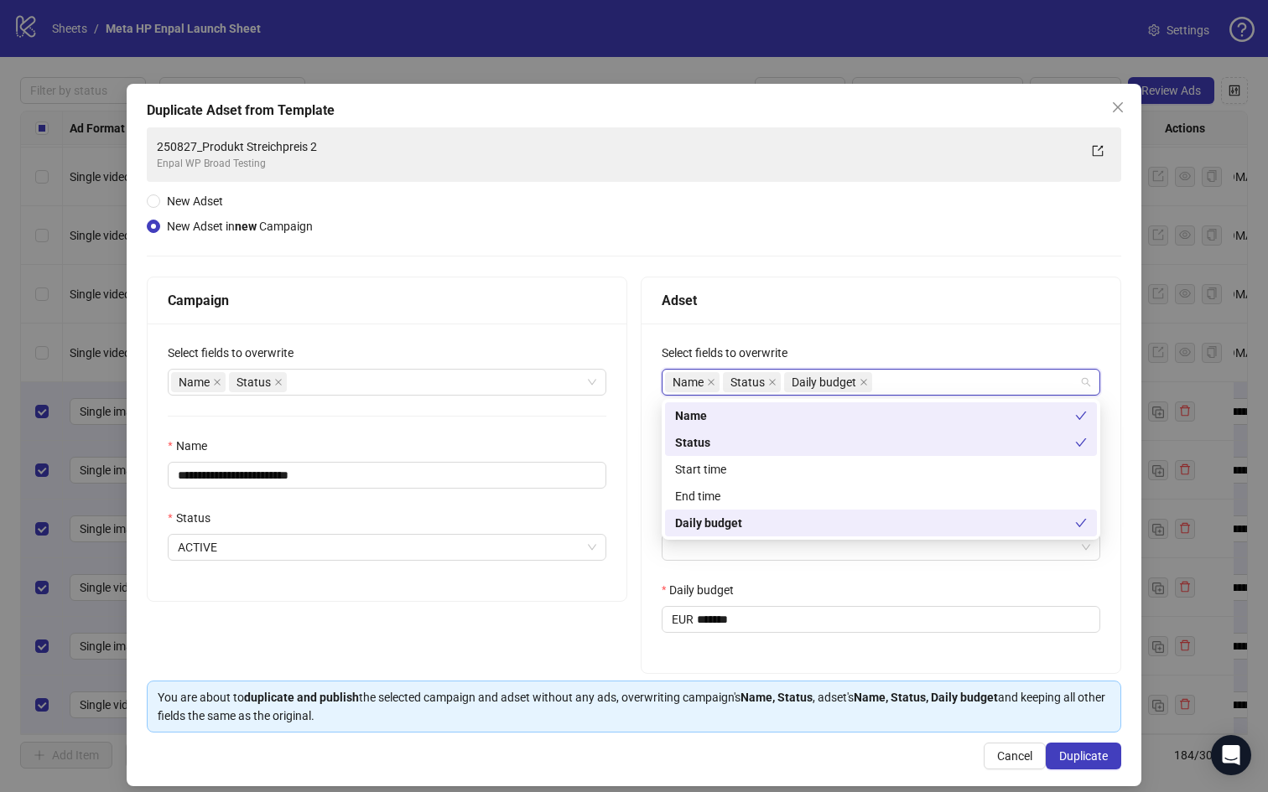
click at [739, 584] on label "Daily budget" at bounding box center [703, 590] width 83 height 18
click at [739, 607] on input "*******" at bounding box center [898, 619] width 403 height 25
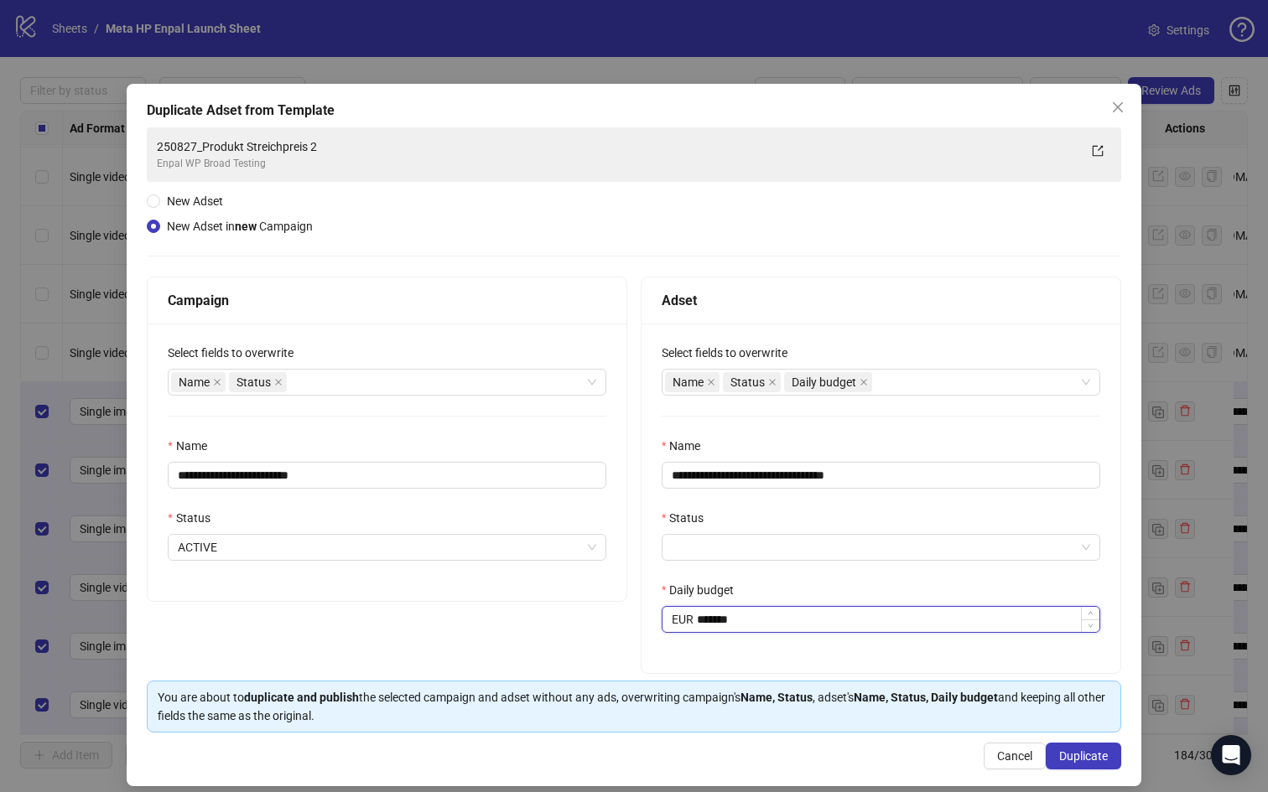
click at [725, 615] on input "*******" at bounding box center [898, 619] width 403 height 25
click at [725, 621] on input "***" at bounding box center [898, 619] width 403 height 25
click at [746, 561] on div at bounding box center [881, 547] width 439 height 27
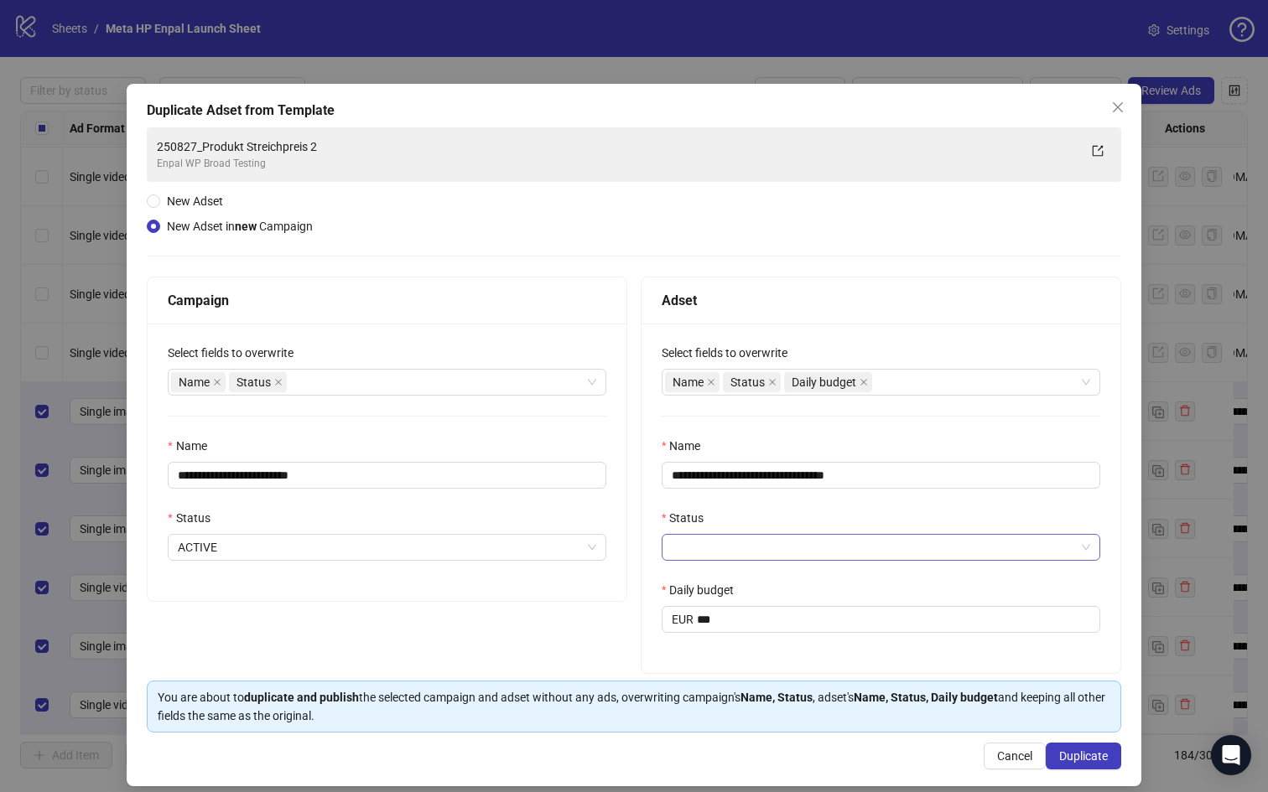
type input "******"
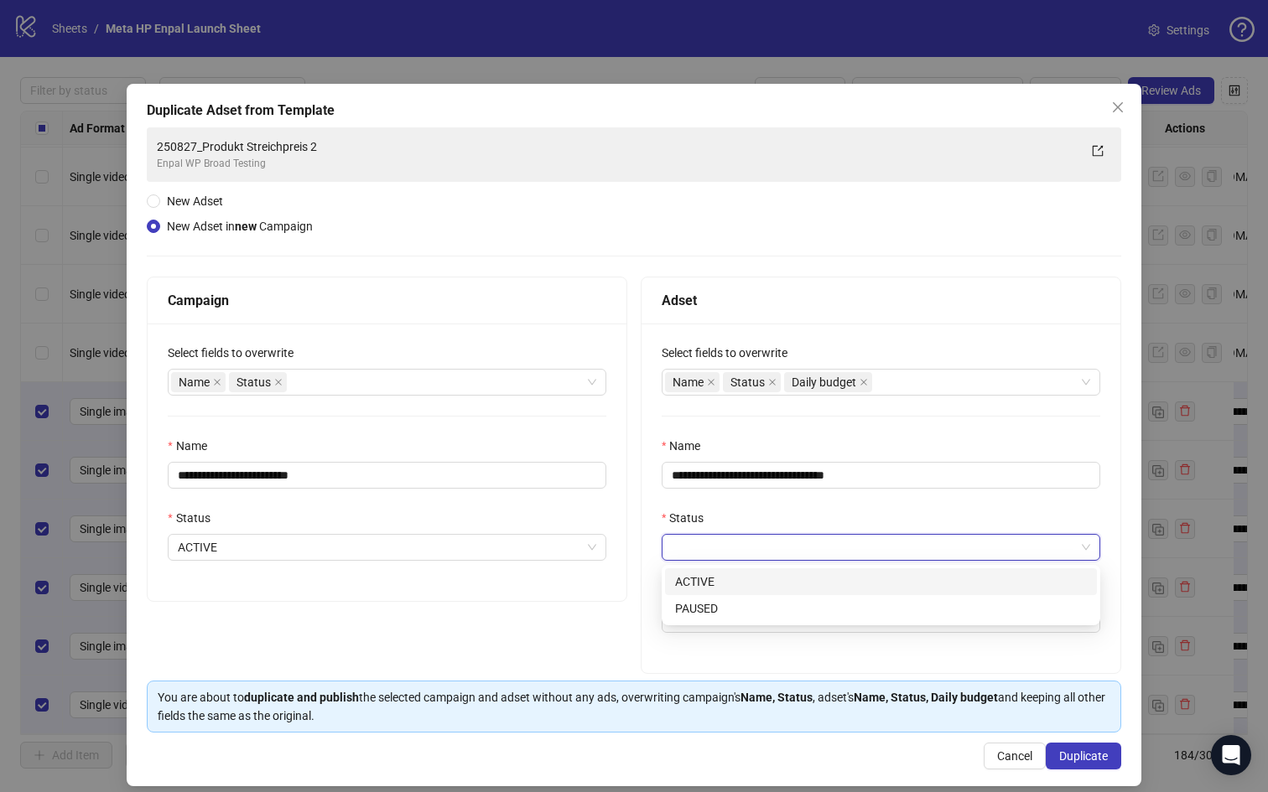
click at [741, 576] on div "ACTIVE" at bounding box center [881, 582] width 412 height 18
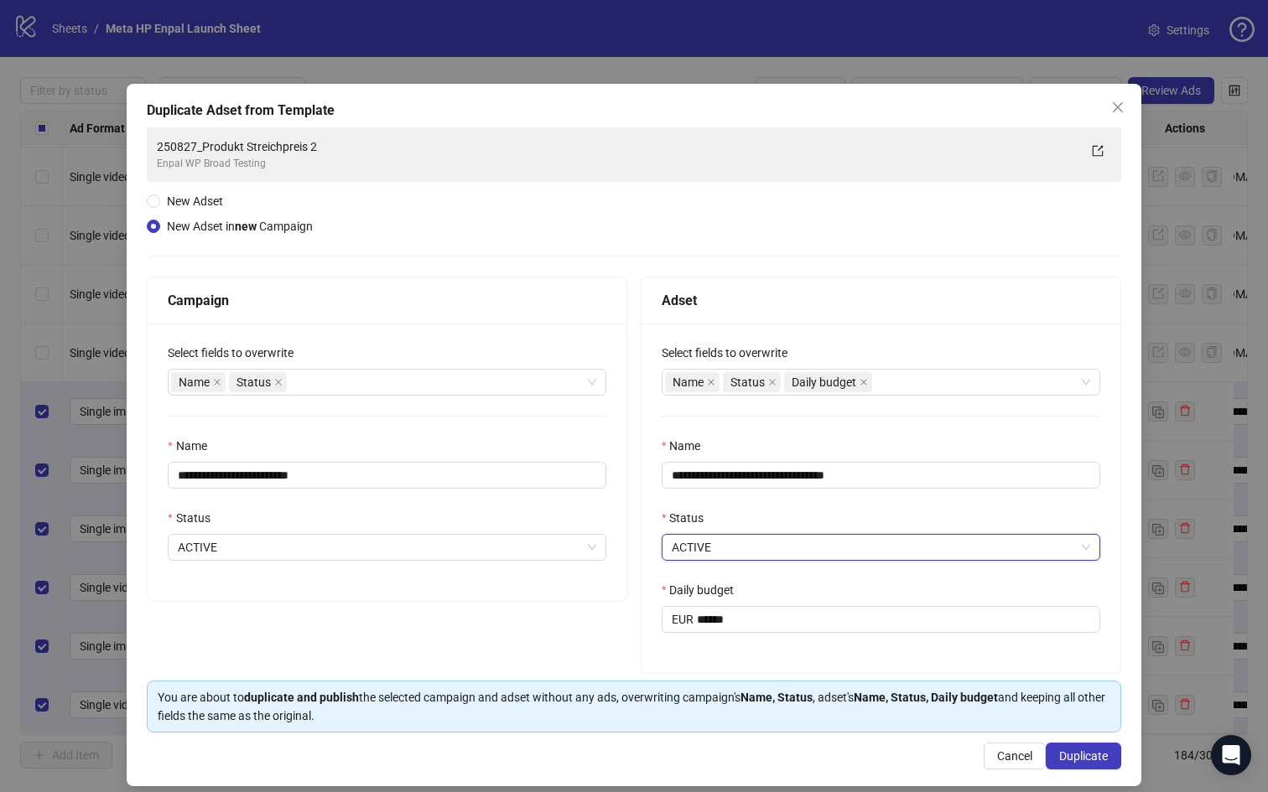
scroll to position [15, 0]
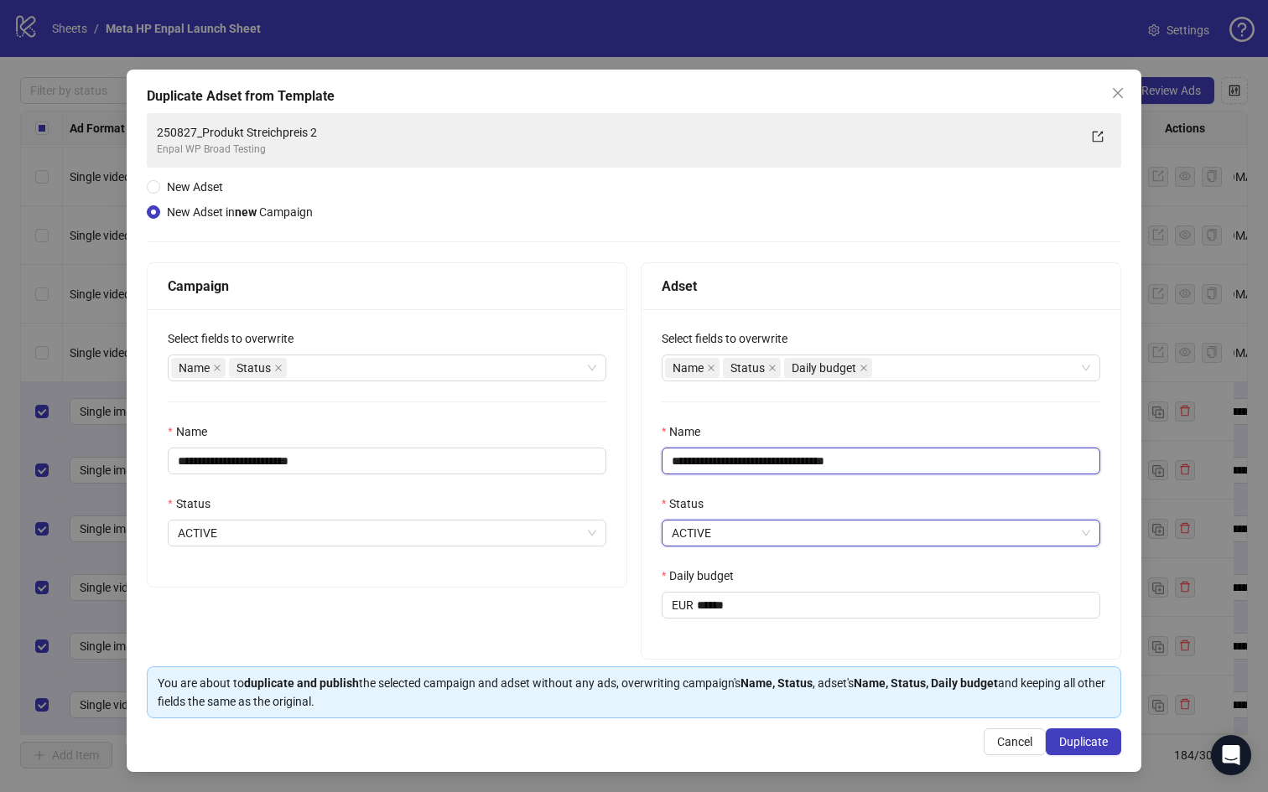
click at [711, 458] on input "**********" at bounding box center [881, 461] width 439 height 27
drag, startPoint x: 720, startPoint y: 459, endPoint x: 969, endPoint y: 459, distance: 248.2
click at [969, 459] on input "**********" at bounding box center [881, 461] width 439 height 27
click at [715, 458] on input "**********" at bounding box center [881, 461] width 439 height 27
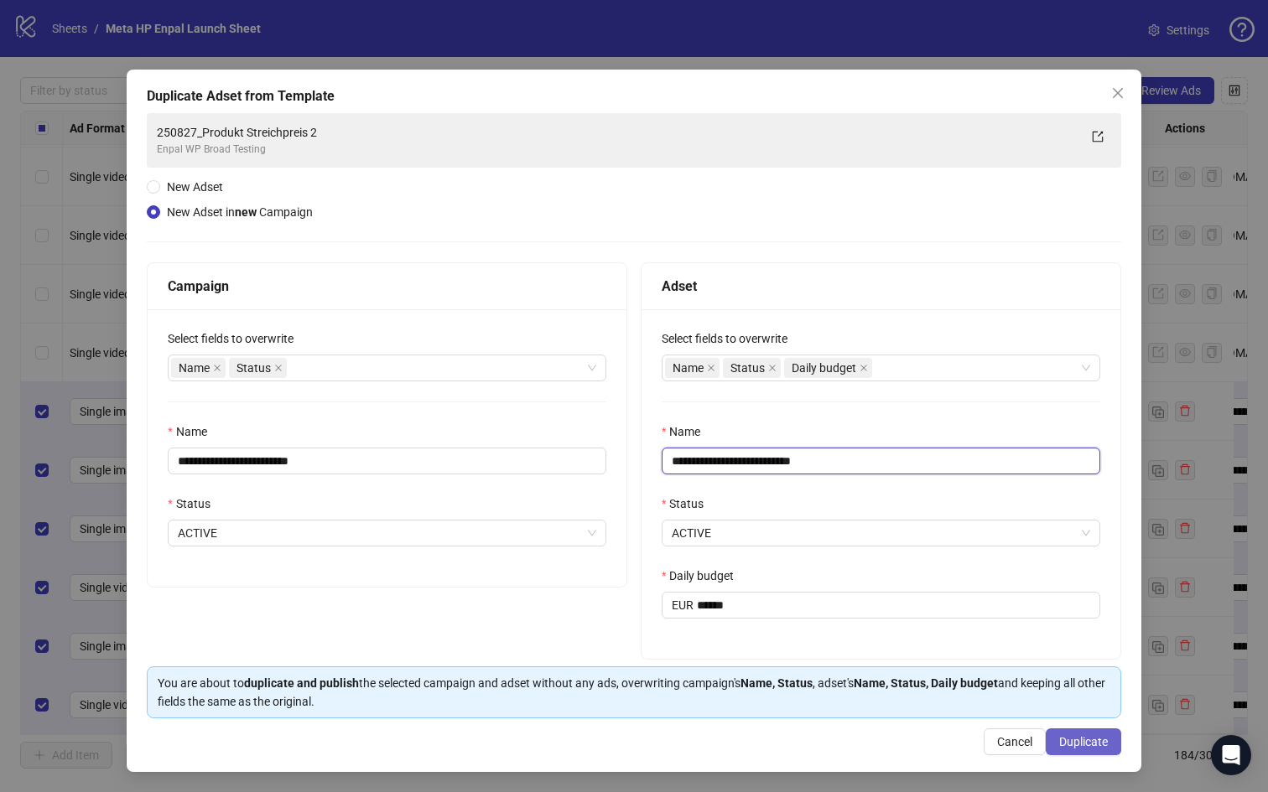
type input "**********"
click at [1098, 745] on span "Duplicate" at bounding box center [1083, 741] width 49 height 13
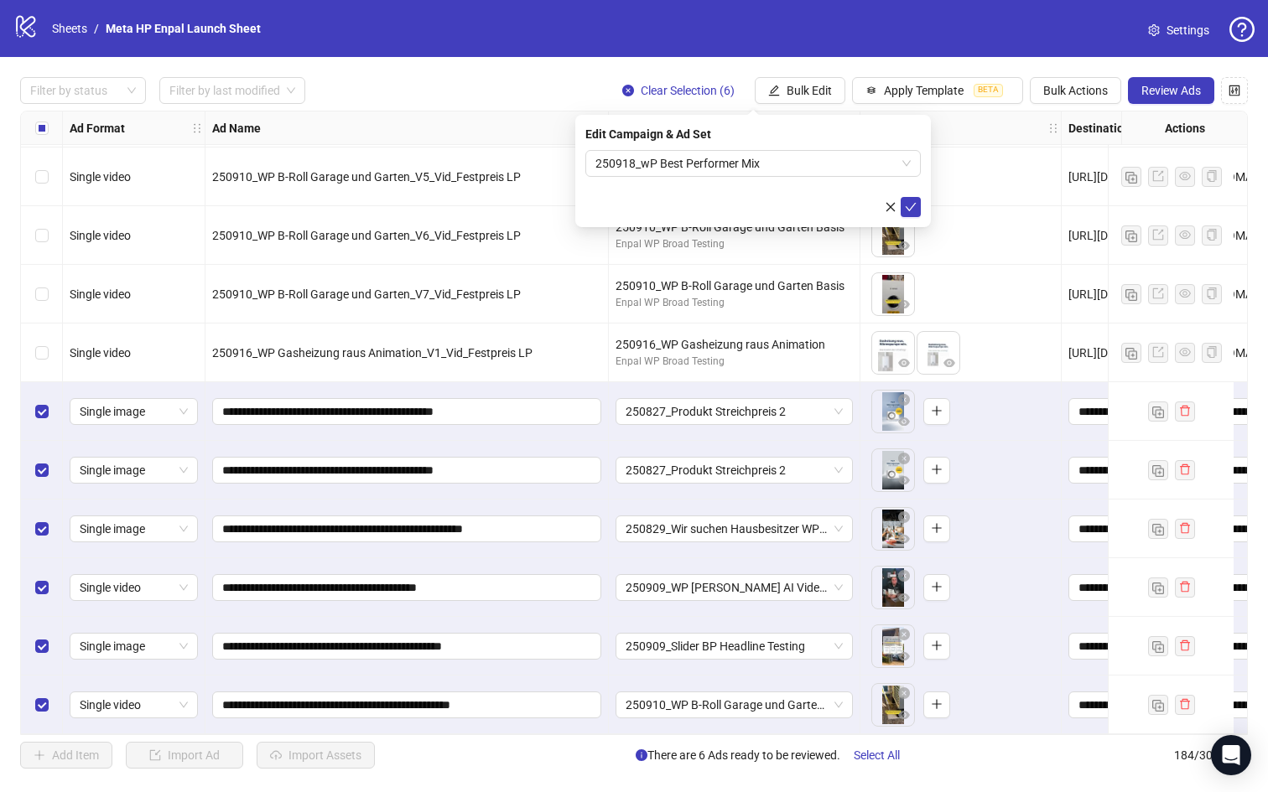
scroll to position [10218, 465]
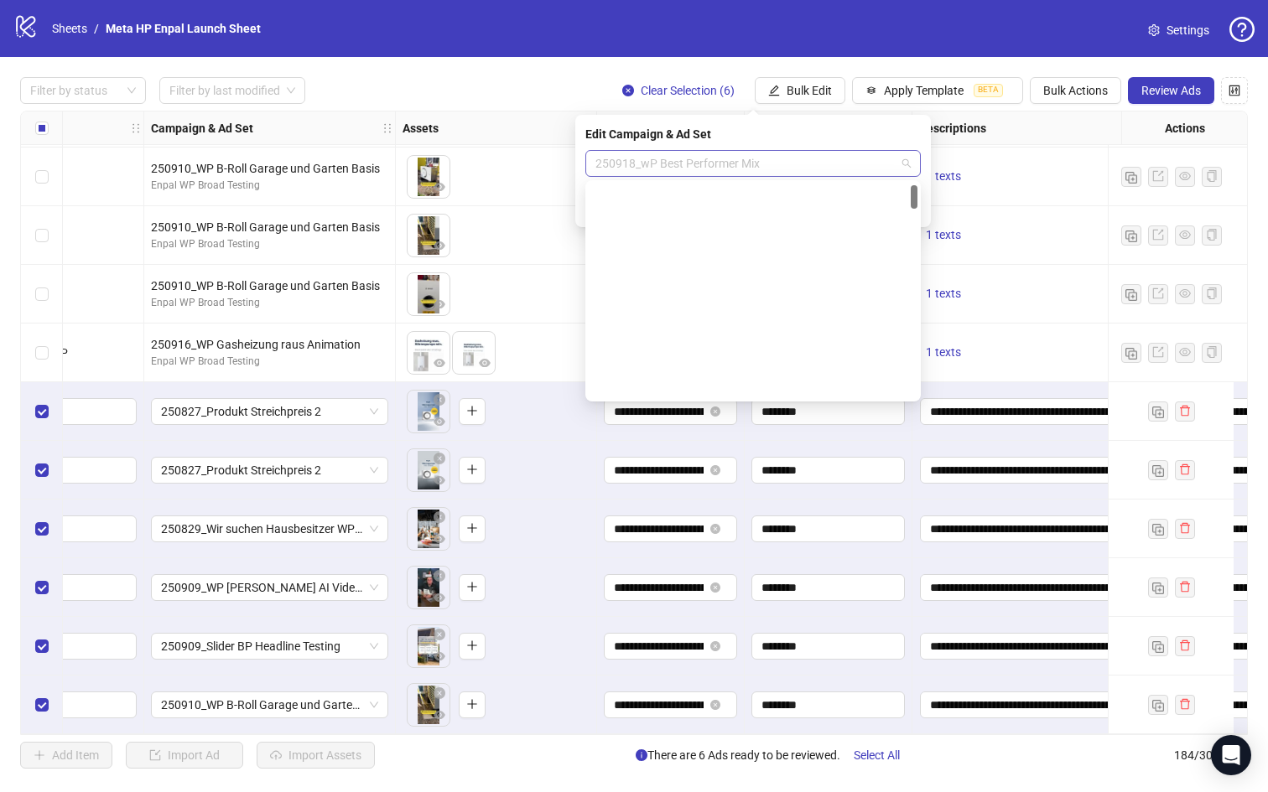
click at [649, 163] on span "250918_wP Best Performer Mix" at bounding box center [752, 163] width 315 height 25
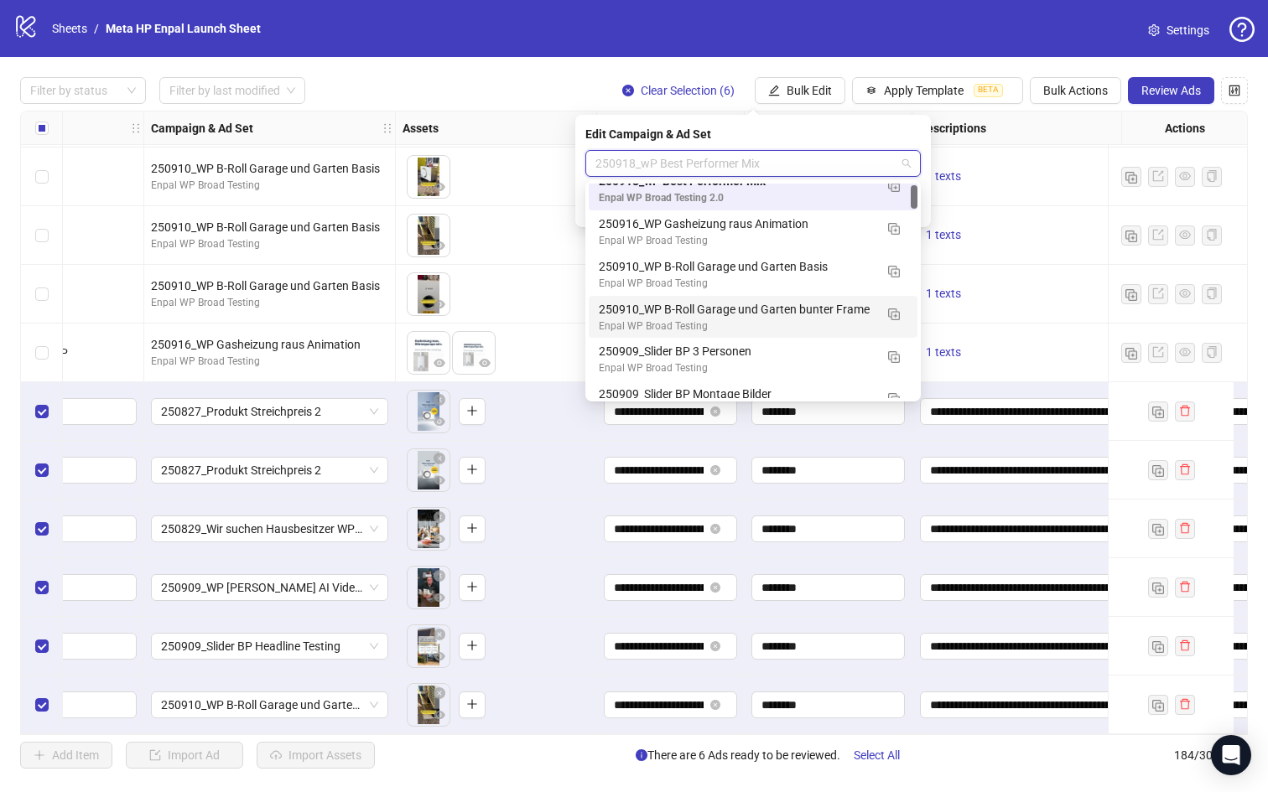
scroll to position [10218, 382]
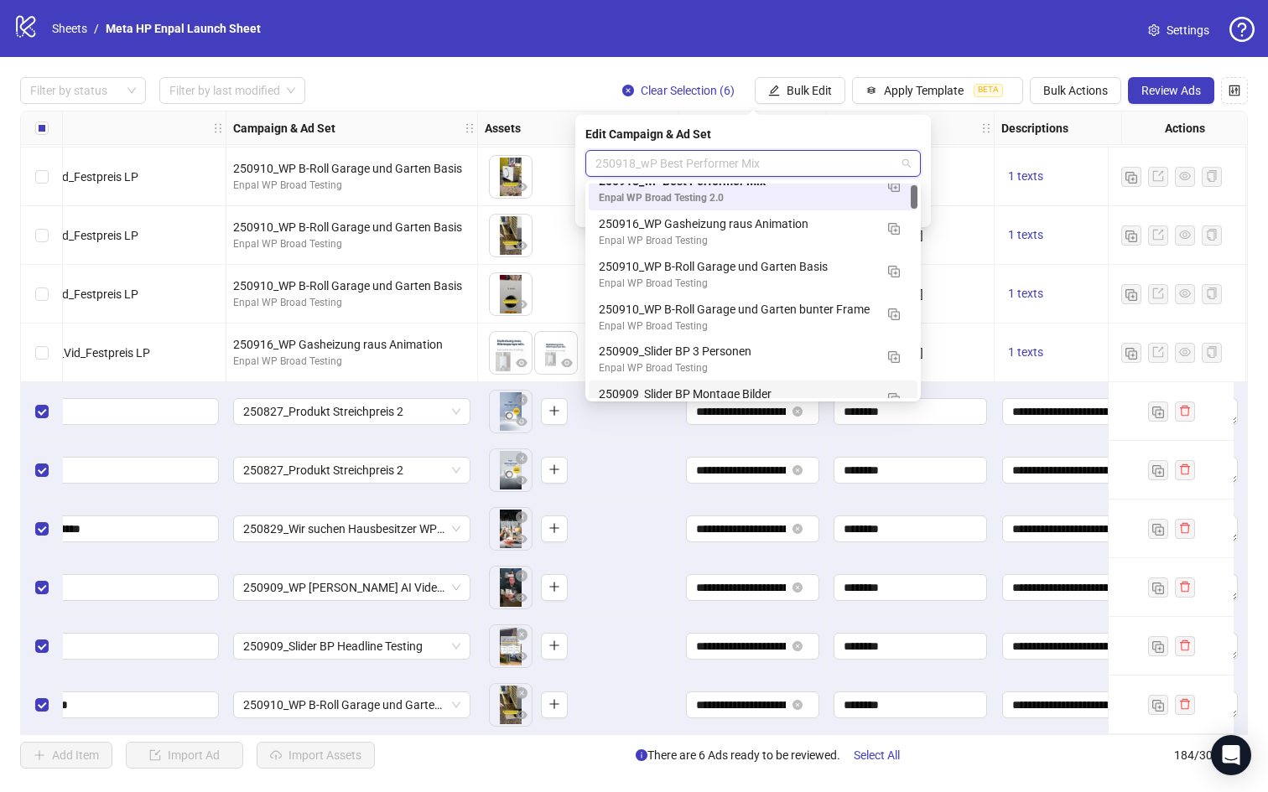
click at [630, 587] on div "To pick up a draggable item, press the space bar. While dragging, use the arrow…" at bounding box center [578, 588] width 187 height 52
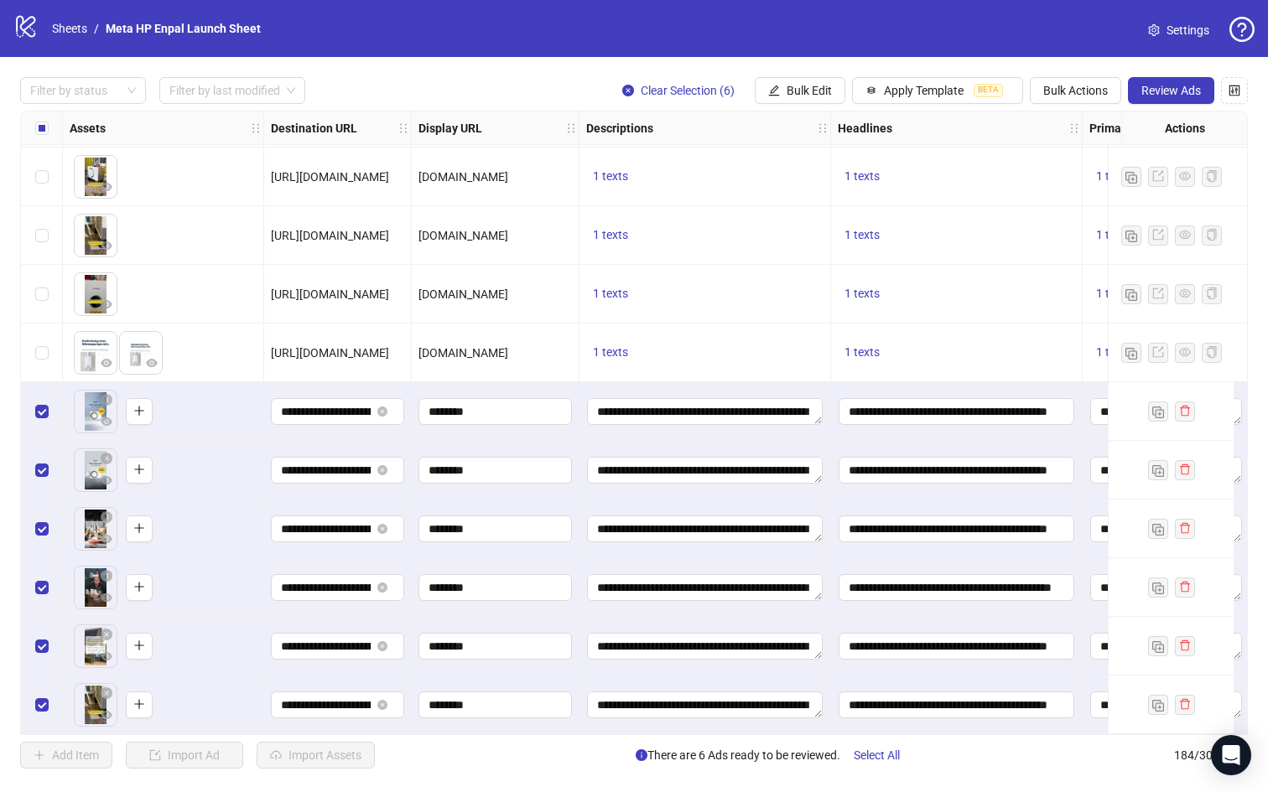
scroll to position [10218, 1074]
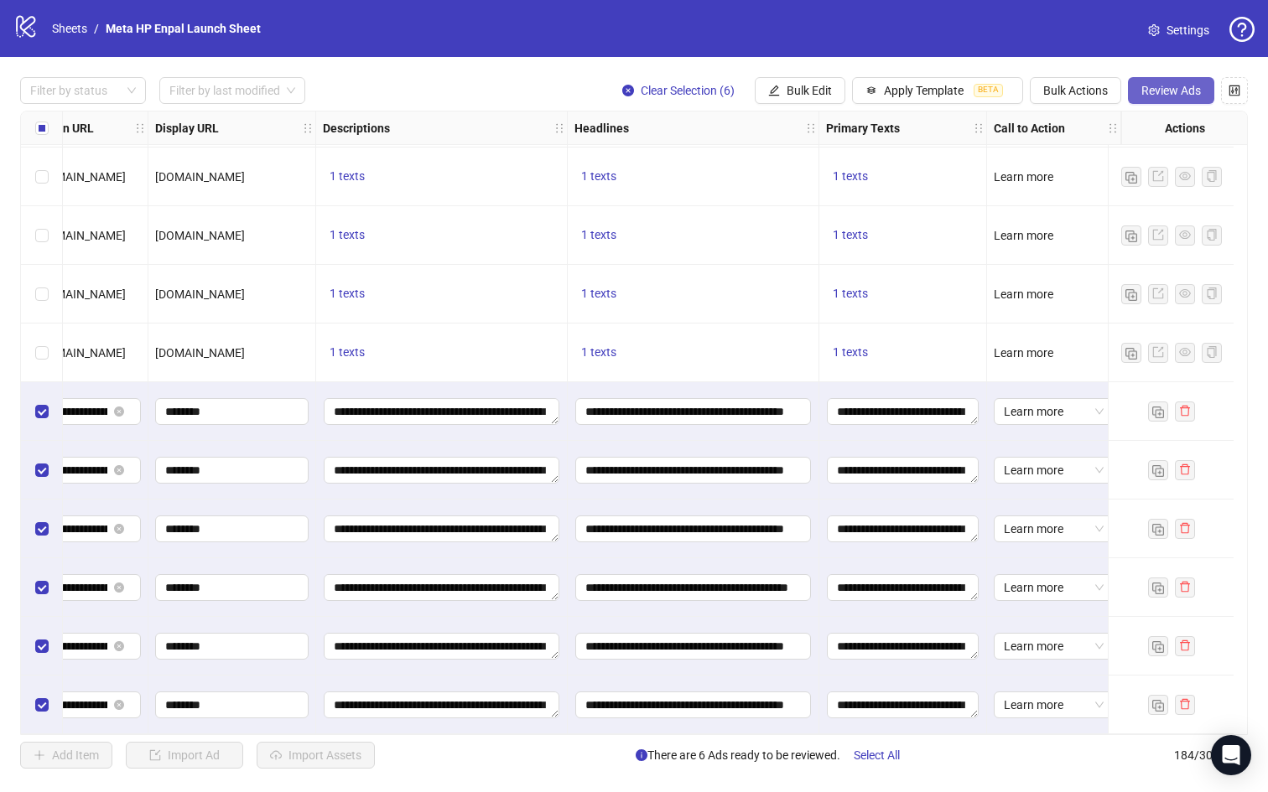
click at [1173, 87] on span "Review Ads" at bounding box center [1171, 90] width 60 height 13
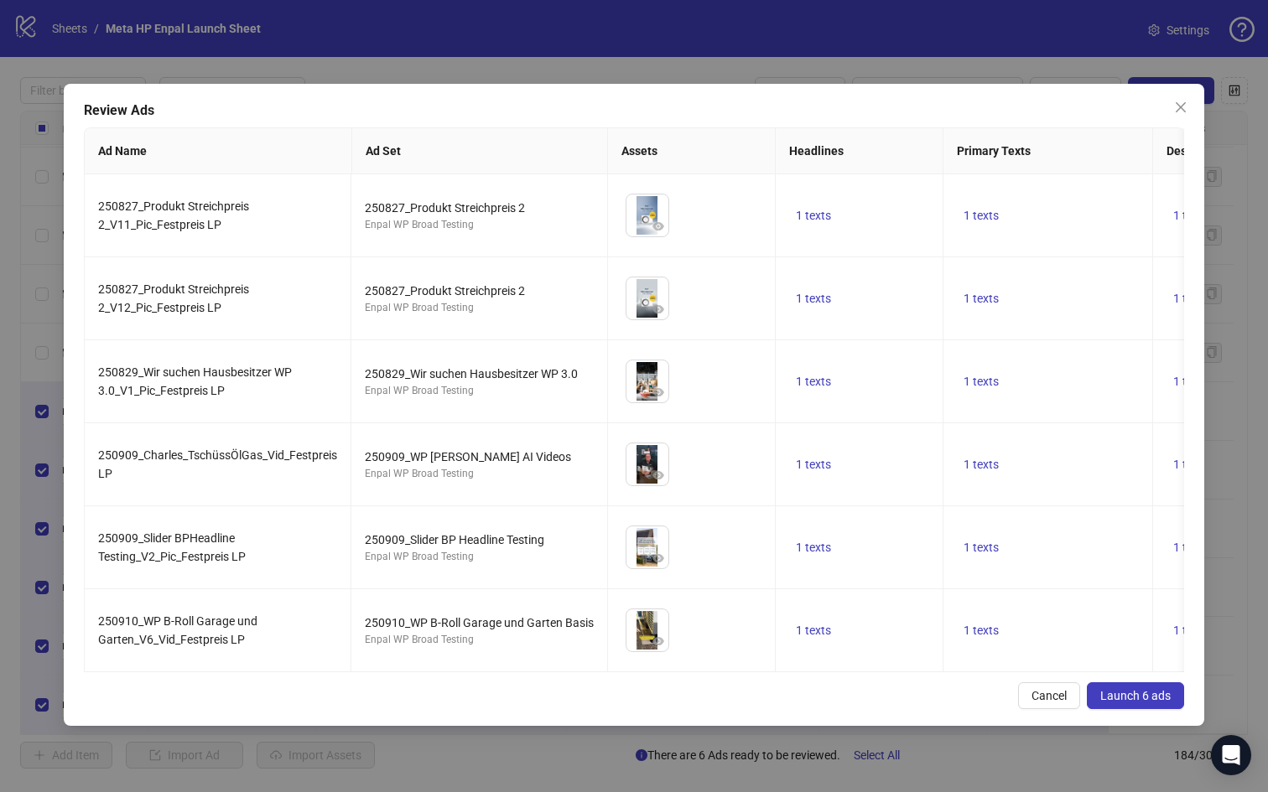
click at [1127, 696] on span "Launch 6 ads" at bounding box center [1135, 695] width 70 height 13
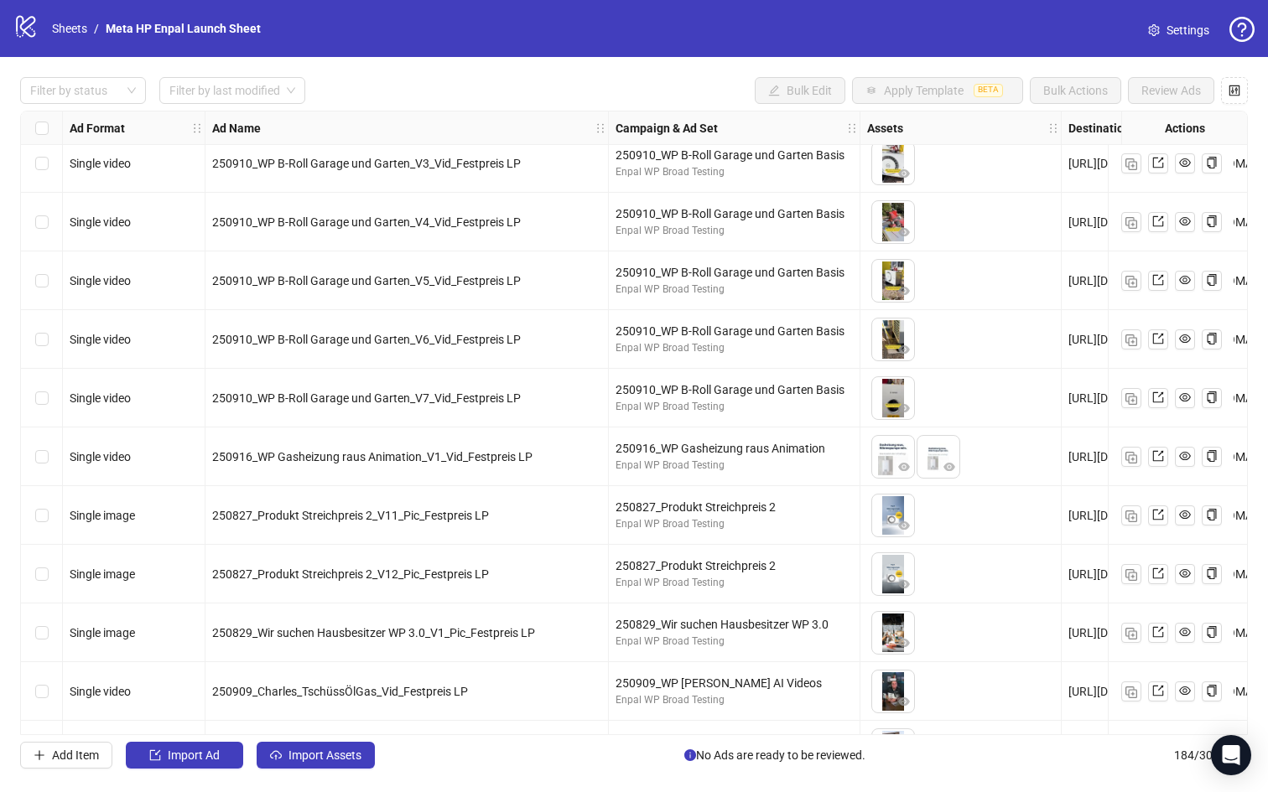
scroll to position [10218, 0]
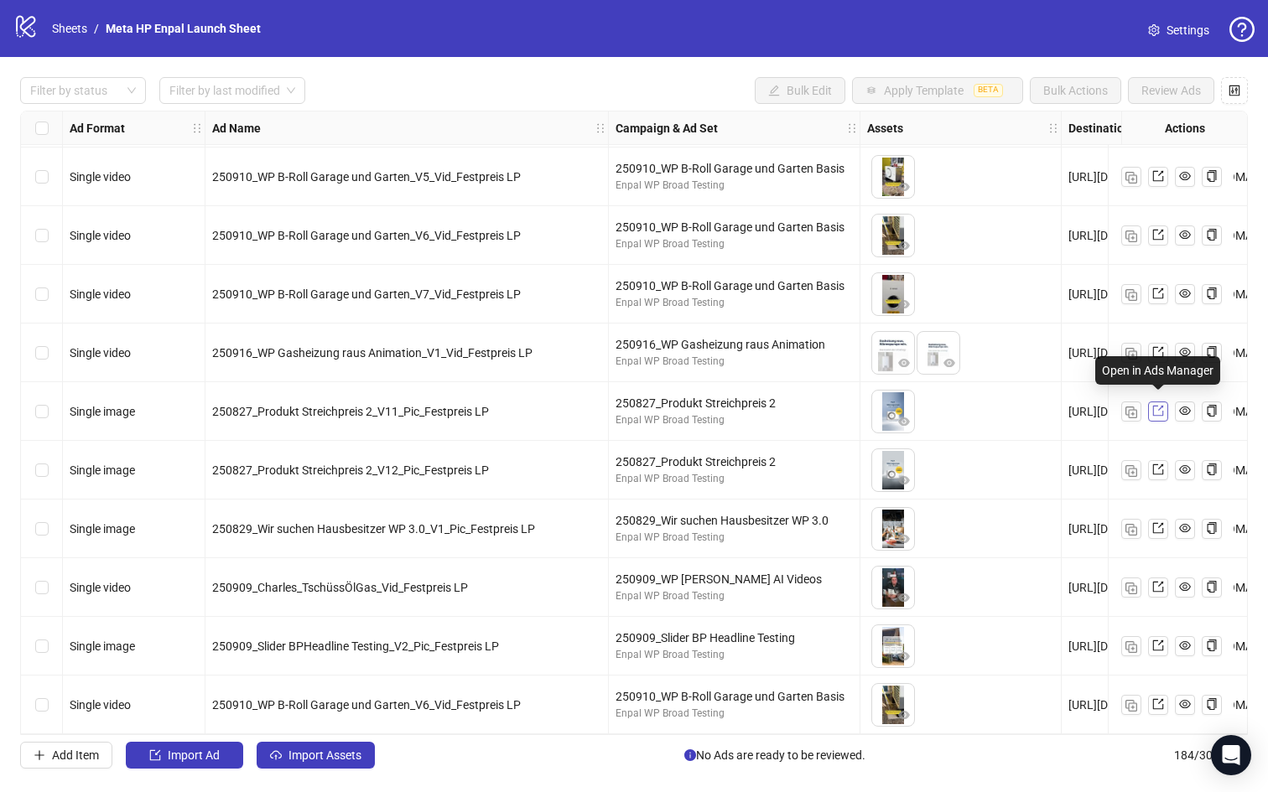
click at [1159, 407] on icon "export" at bounding box center [1158, 411] width 12 height 12
click at [1164, 467] on link at bounding box center [1158, 470] width 20 height 20
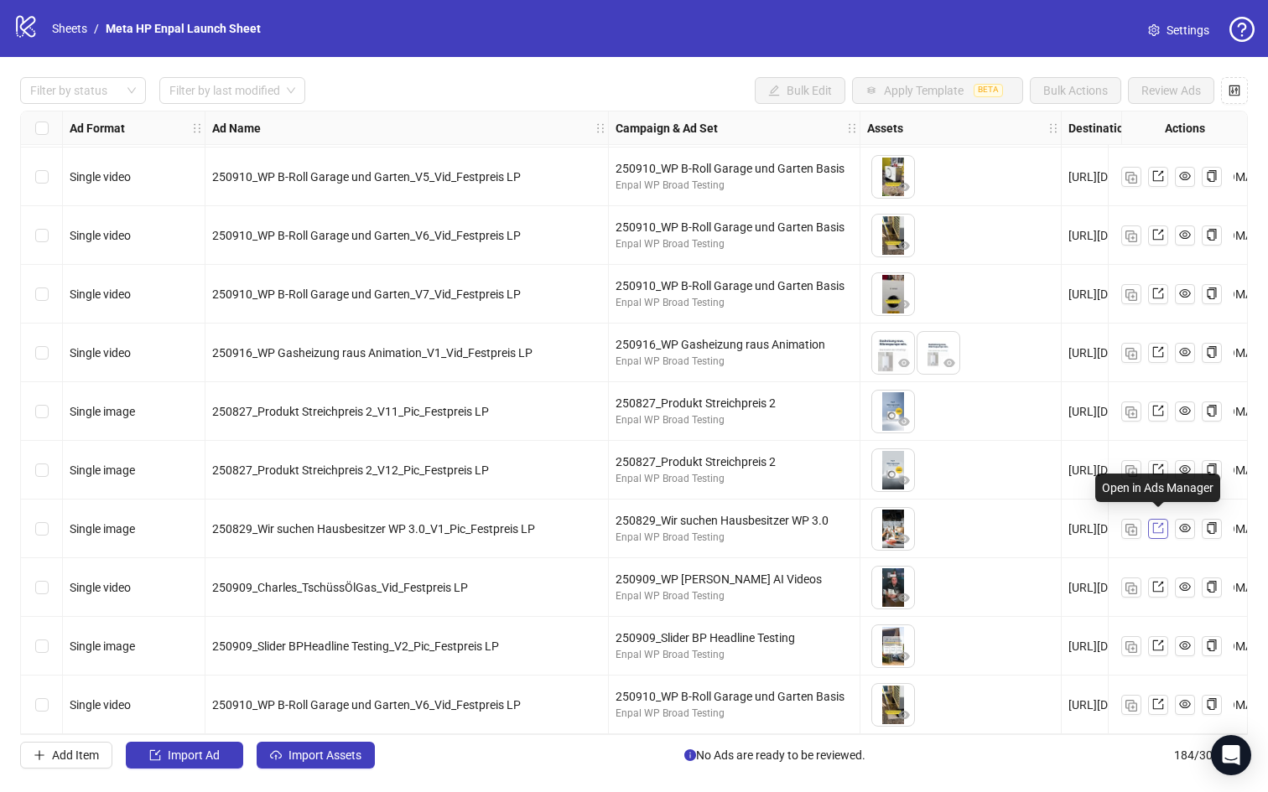
click at [1160, 523] on icon "export" at bounding box center [1157, 528] width 11 height 11
click at [1156, 581] on icon "export" at bounding box center [1158, 587] width 12 height 12
click at [1157, 645] on icon "export" at bounding box center [1158, 646] width 12 height 12
click at [1158, 696] on span at bounding box center [1158, 705] width 12 height 18
click at [34, 408] on div "Select row 179" at bounding box center [42, 411] width 42 height 59
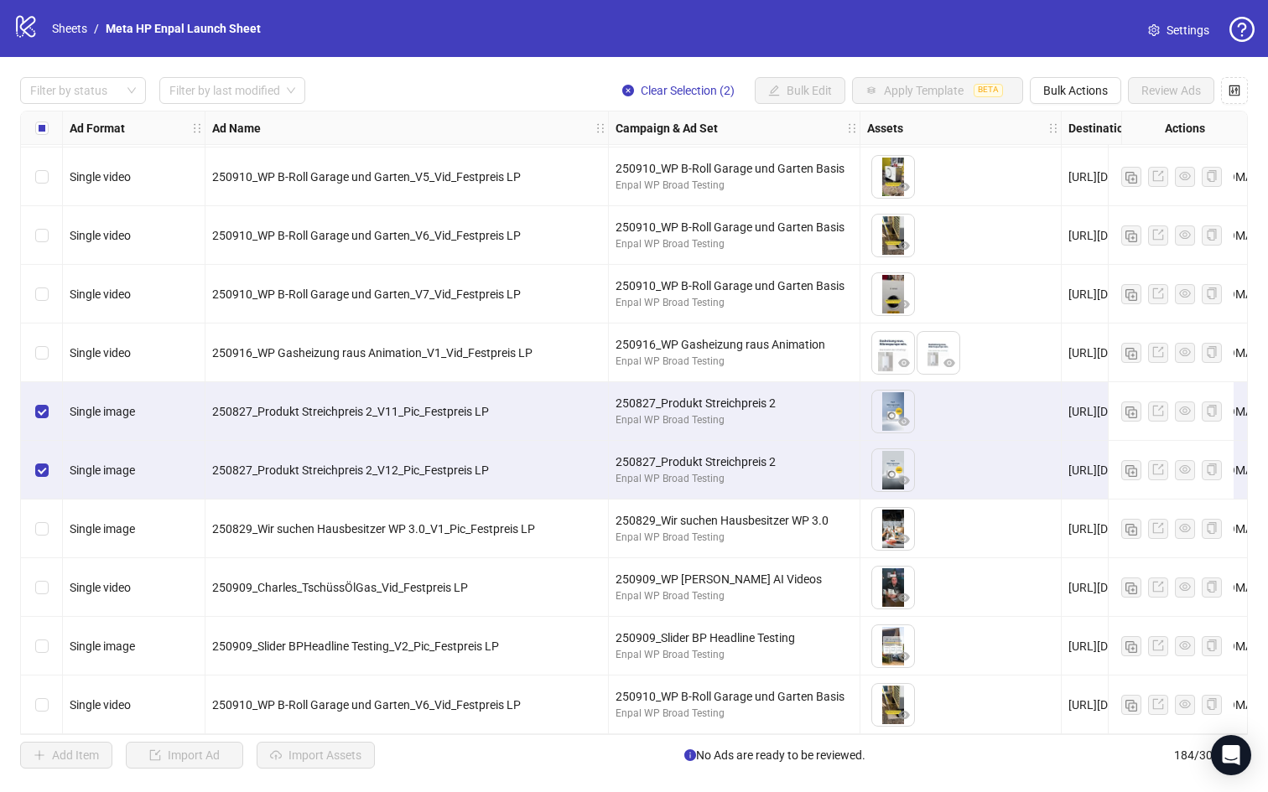
click at [43, 532] on div "Select row 181" at bounding box center [42, 529] width 42 height 59
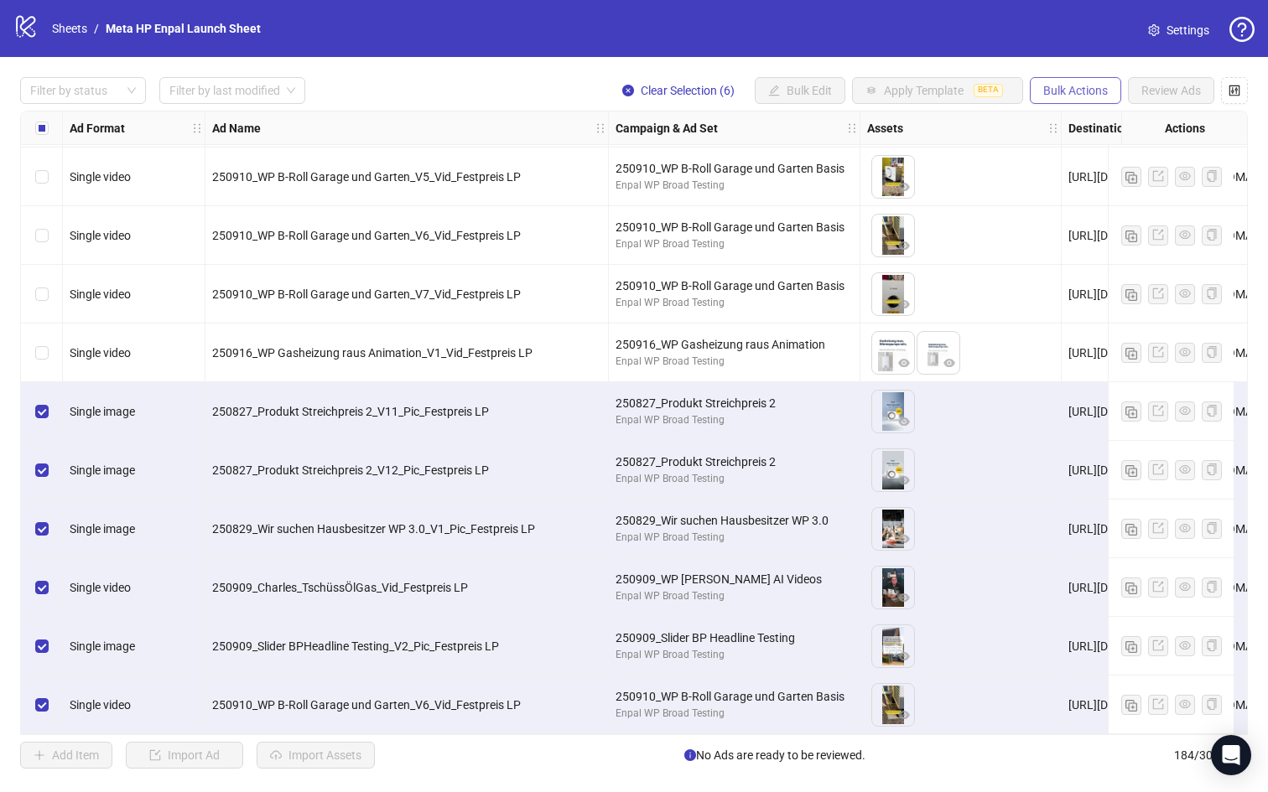
click at [1078, 98] on button "Bulk Actions" at bounding box center [1075, 90] width 91 height 27
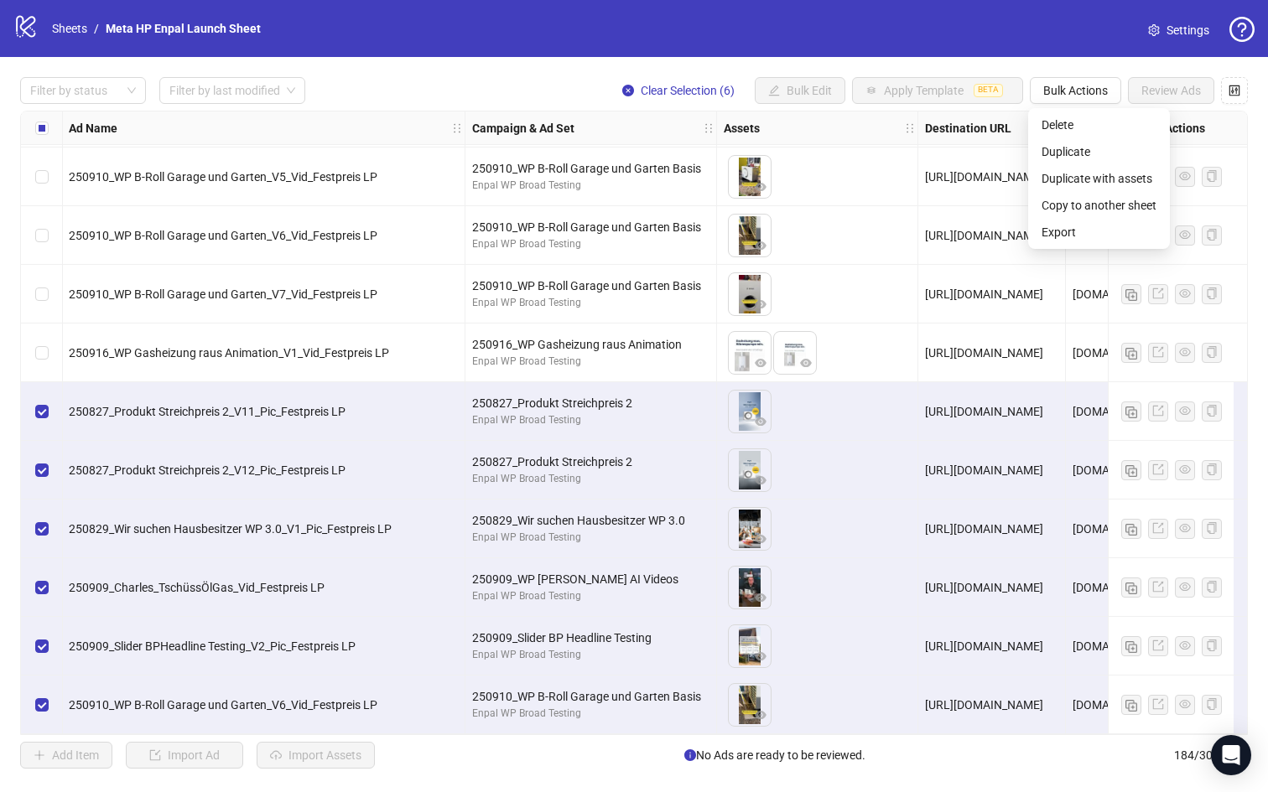
scroll to position [10218, 391]
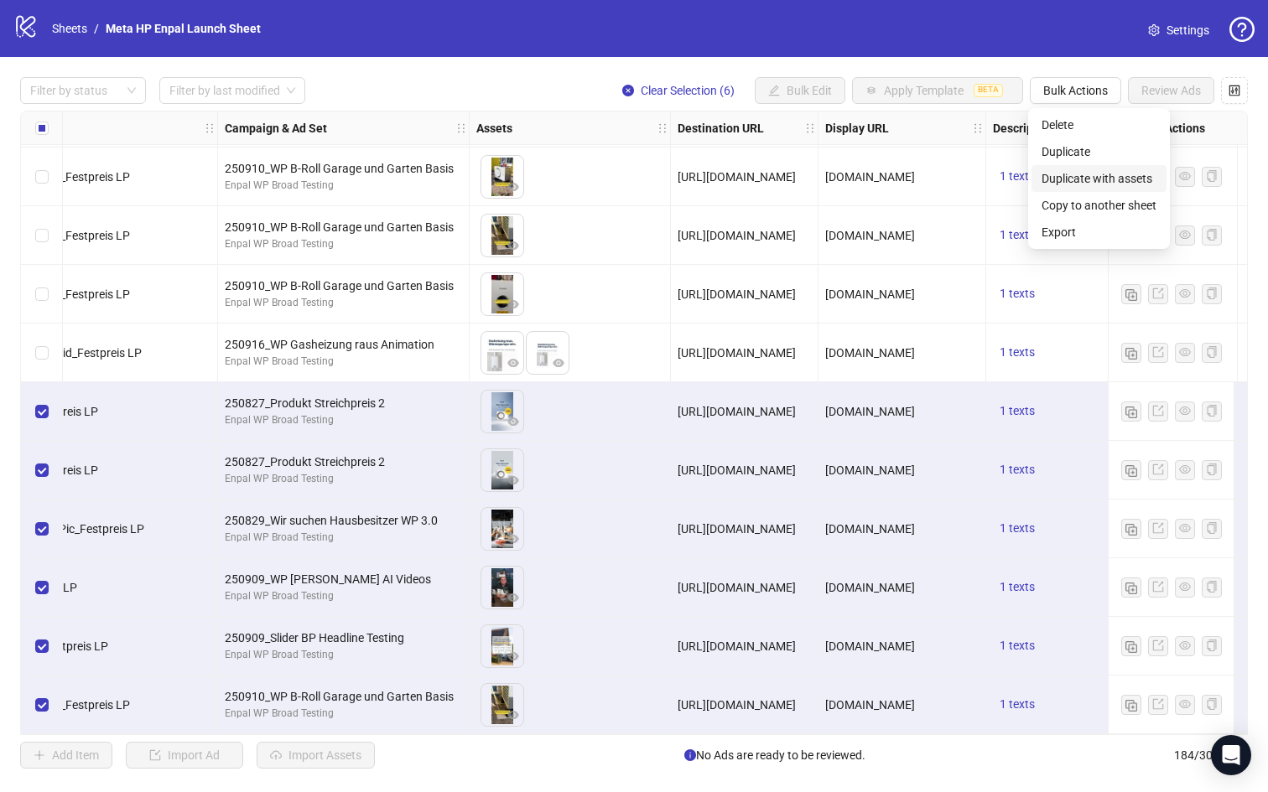
click at [1126, 181] on span "Duplicate with assets" at bounding box center [1098, 178] width 115 height 18
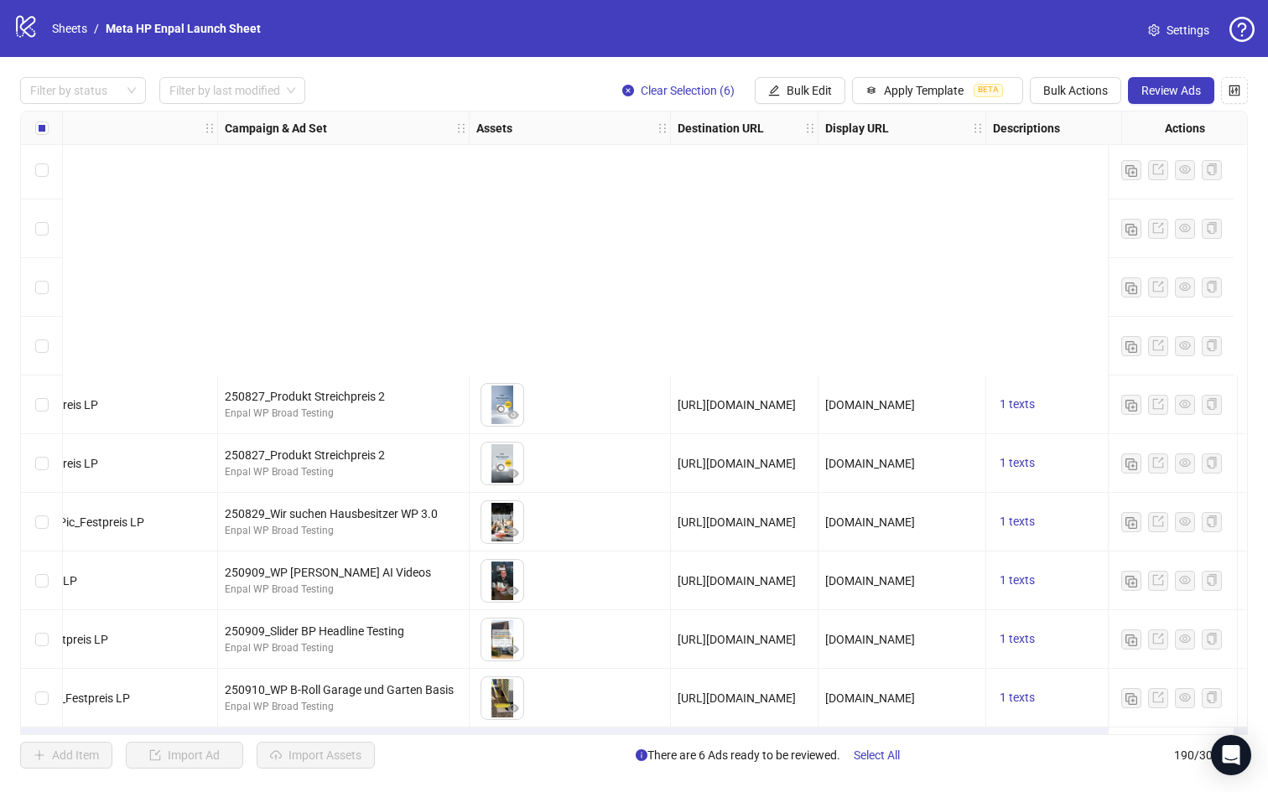
scroll to position [10570, 391]
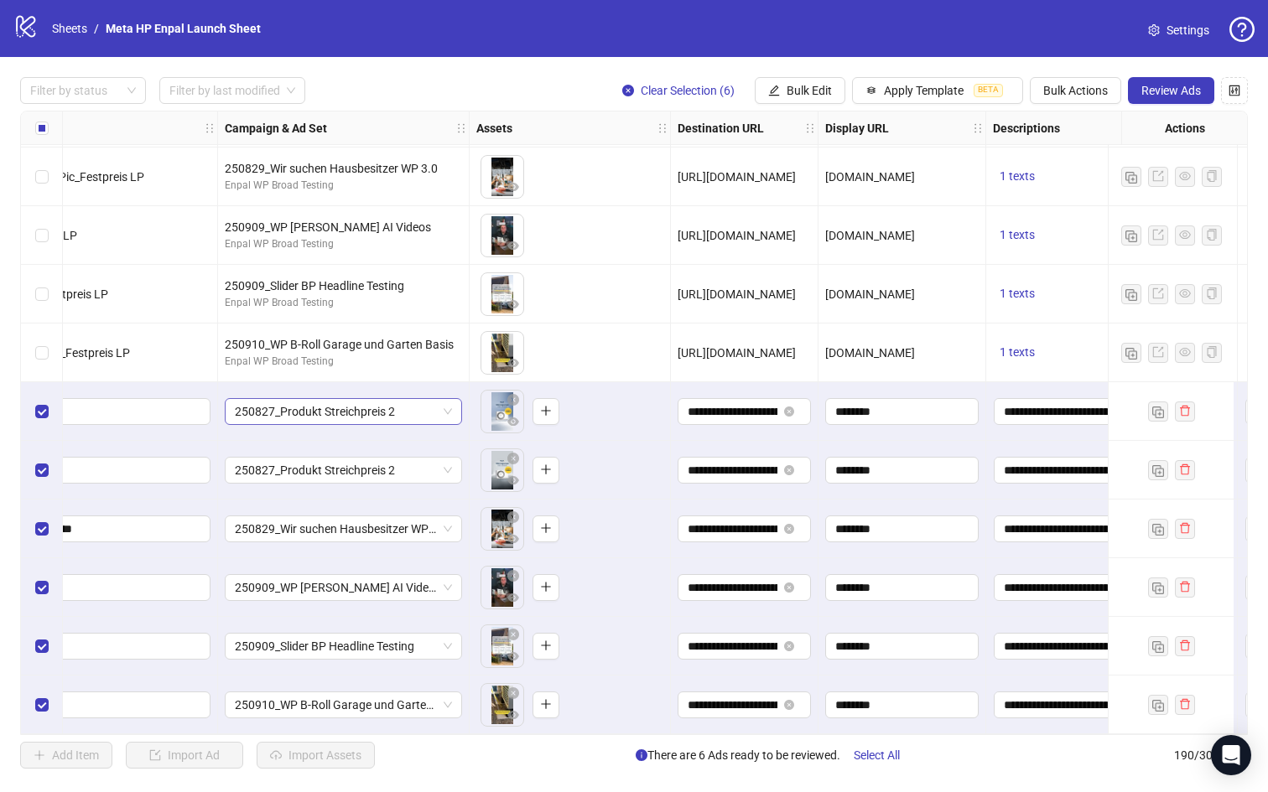
click at [449, 403] on span "250827_Produkt Streichpreis 2" at bounding box center [343, 411] width 217 height 25
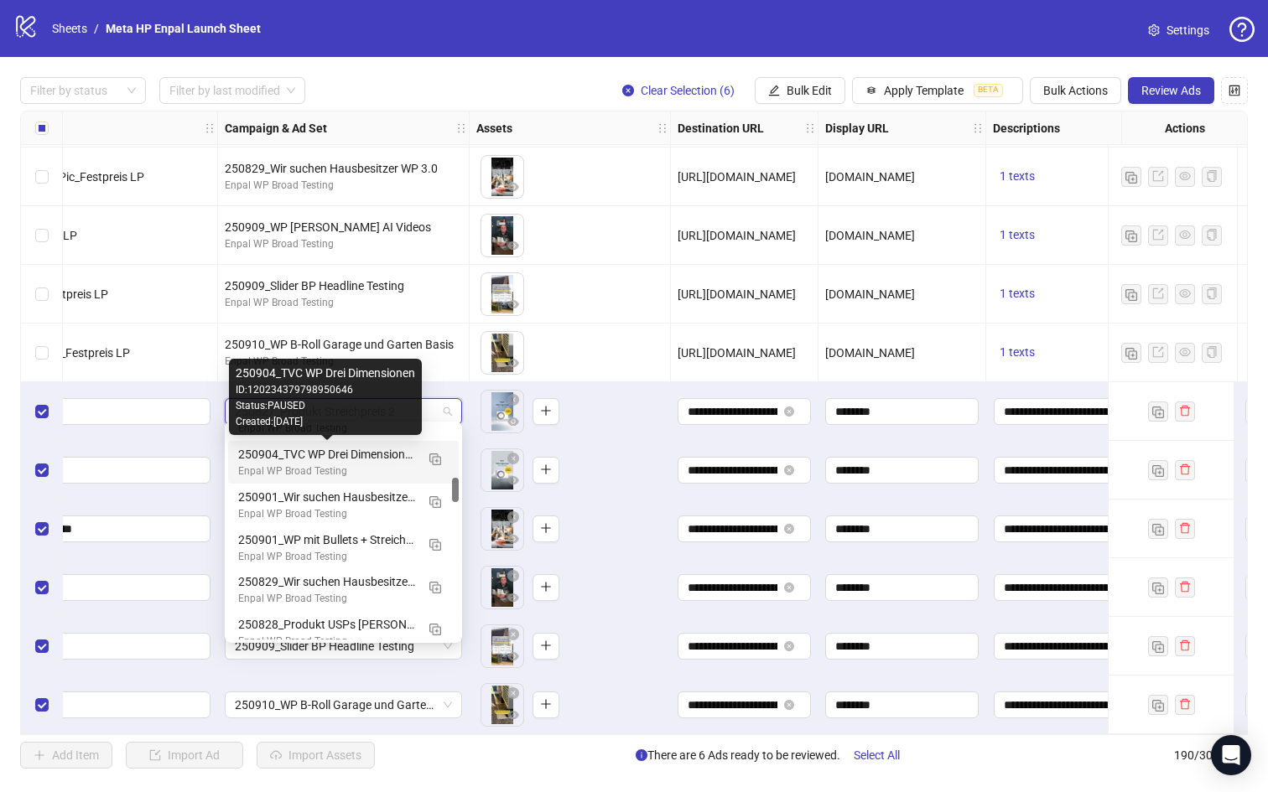
scroll to position [411, 0]
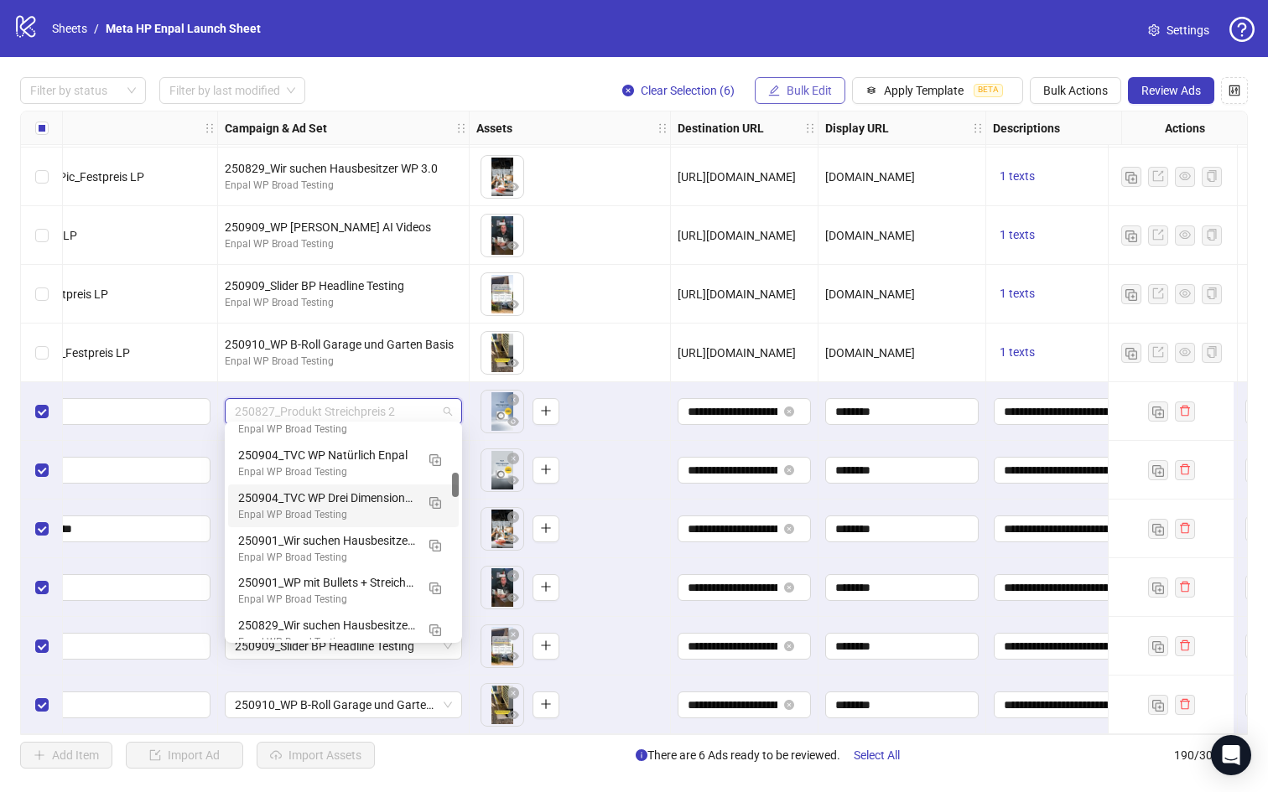
click at [820, 85] on span "Bulk Edit" at bounding box center [809, 90] width 45 height 13
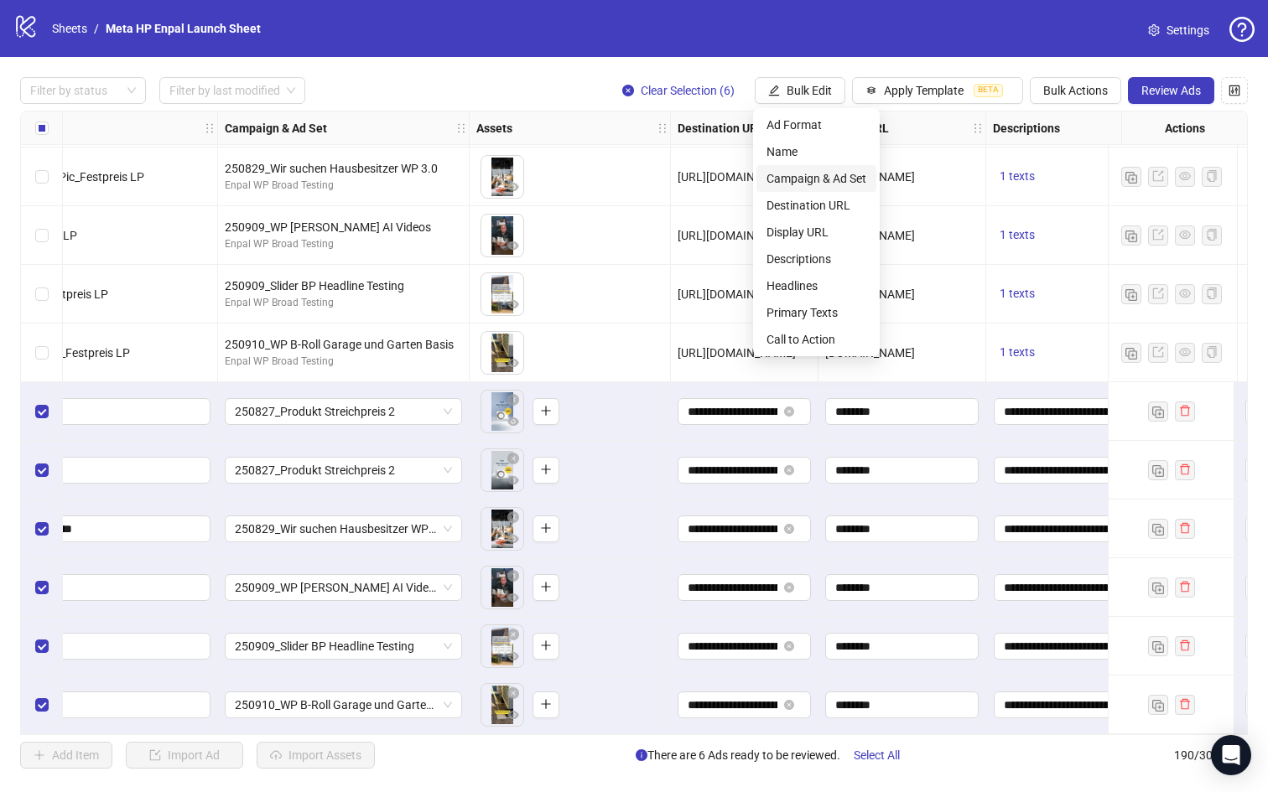
click at [819, 169] on span "Campaign & Ad Set" at bounding box center [816, 178] width 100 height 18
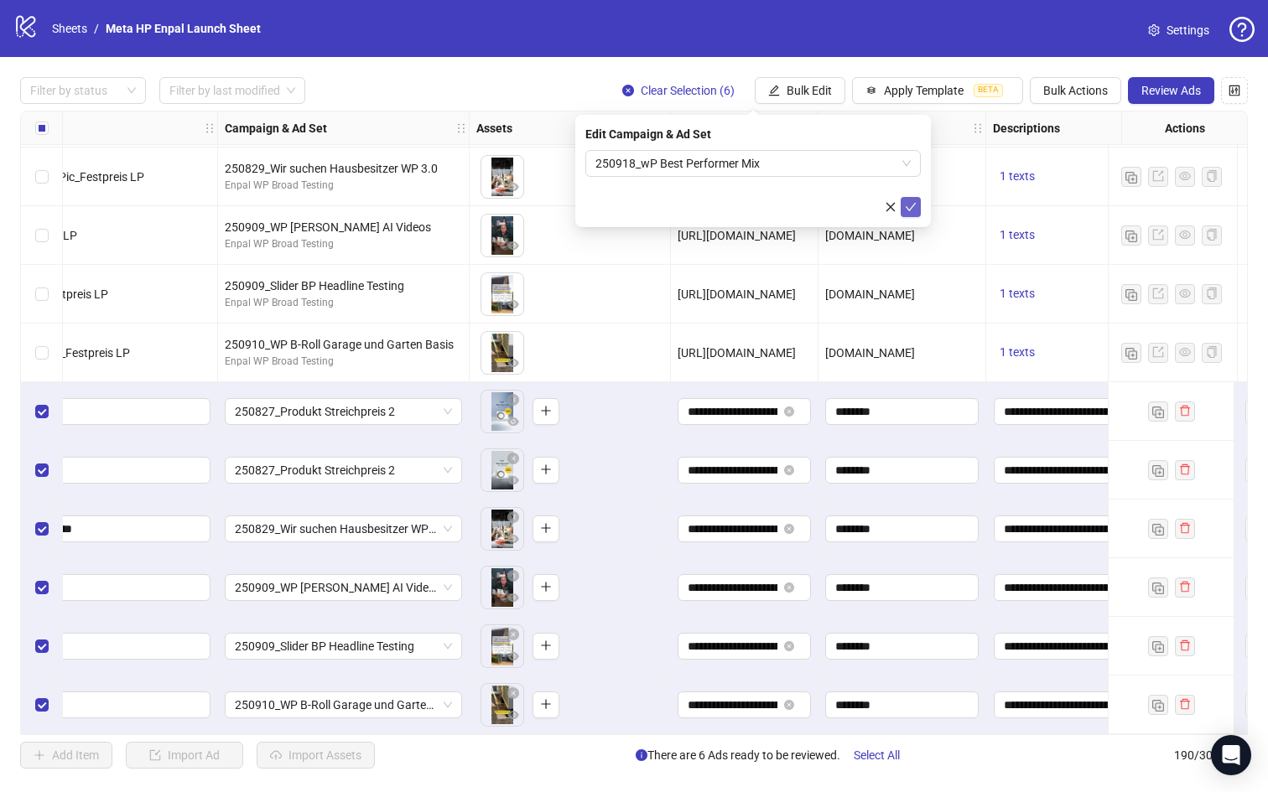
click at [910, 206] on icon "check" at bounding box center [911, 207] width 12 height 12
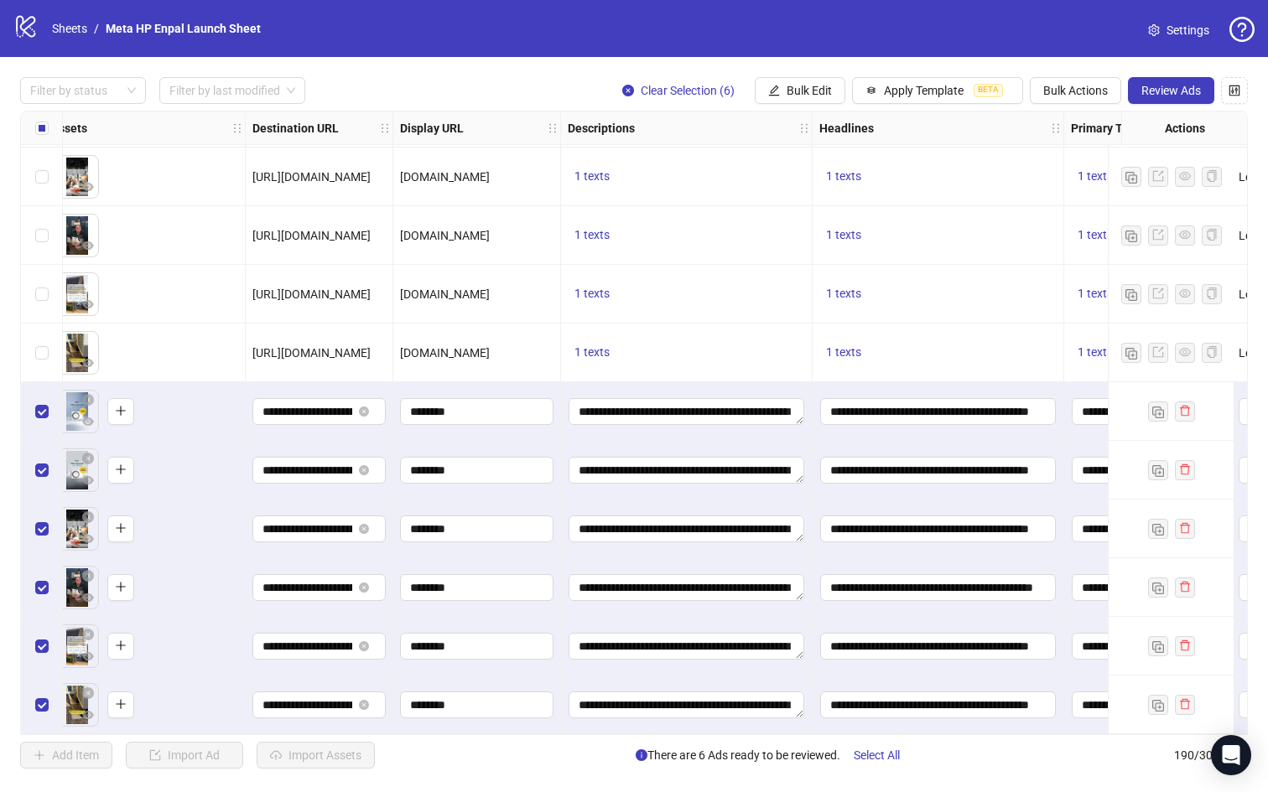
scroll to position [10570, 820]
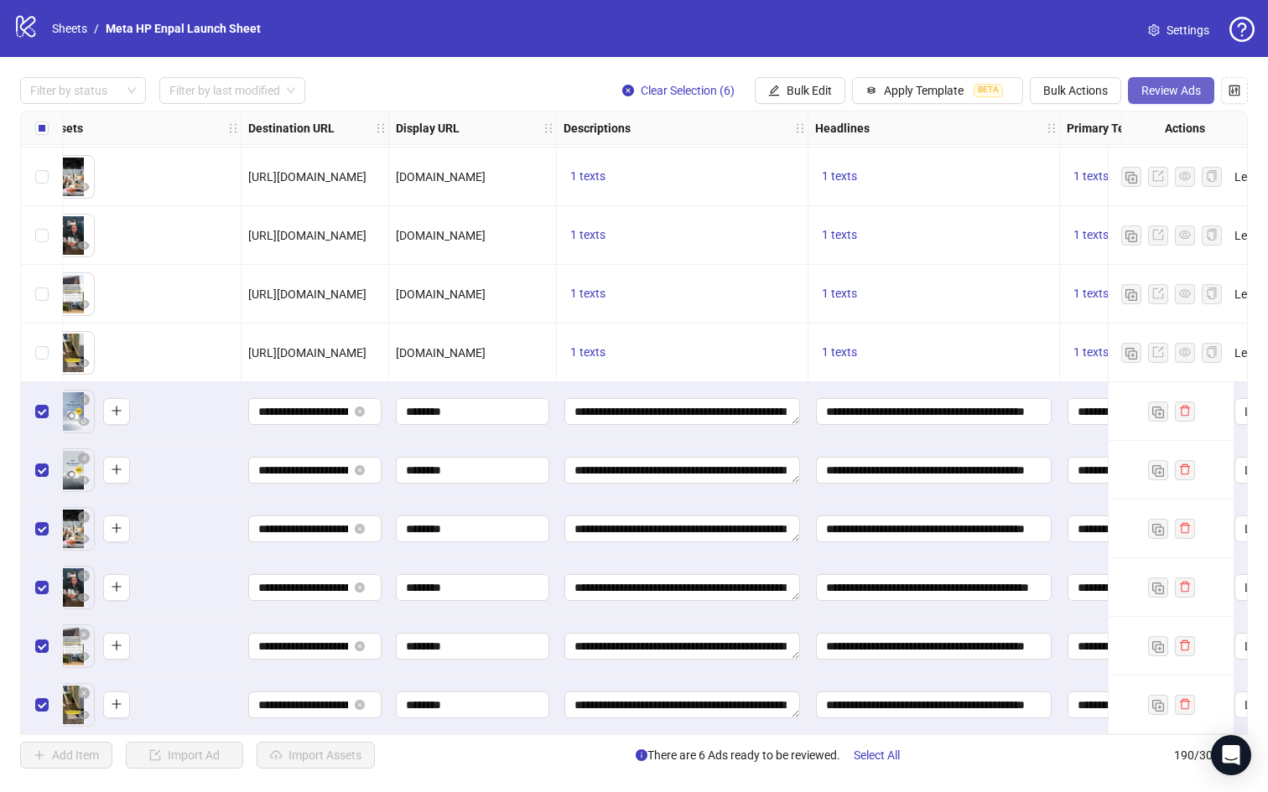
click at [1154, 92] on span "Review Ads" at bounding box center [1171, 90] width 60 height 13
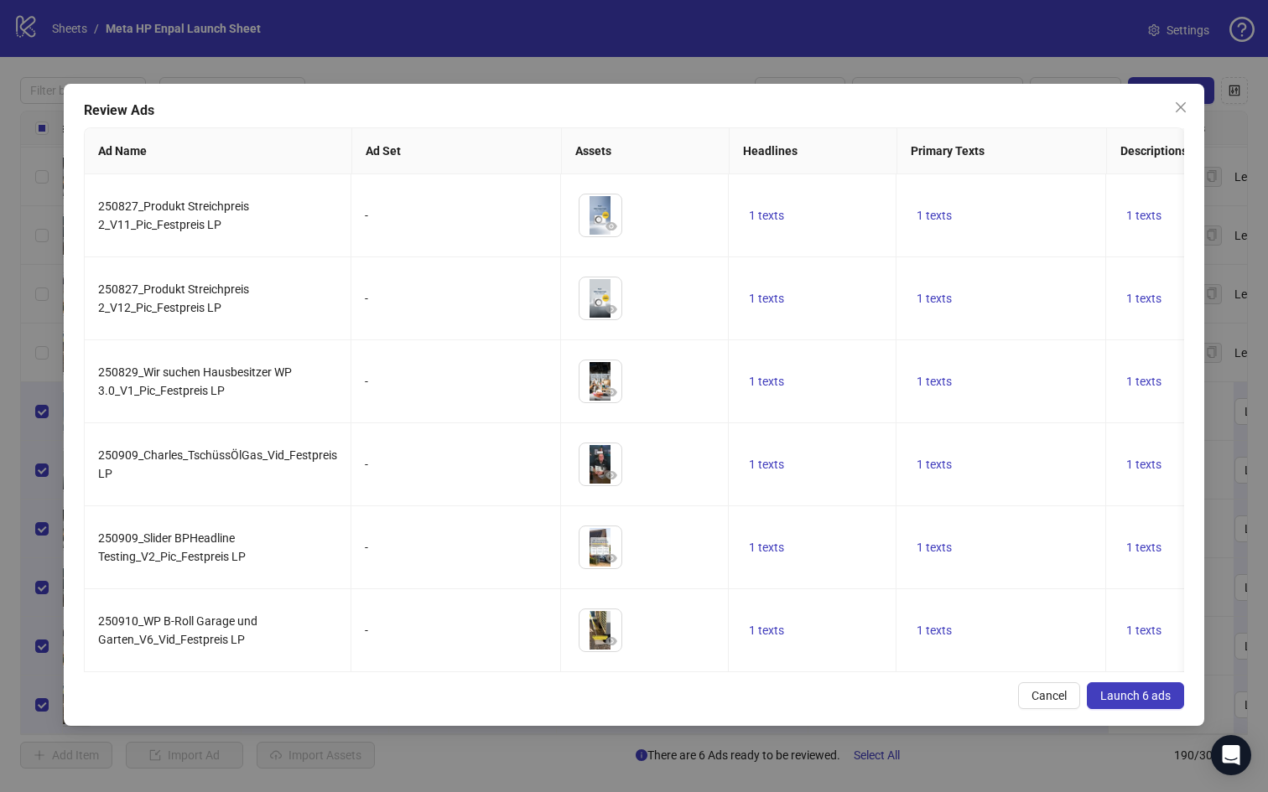
click at [1152, 686] on button "Launch 6 ads" at bounding box center [1135, 696] width 97 height 27
